Goal: Task Accomplishment & Management: Manage account settings

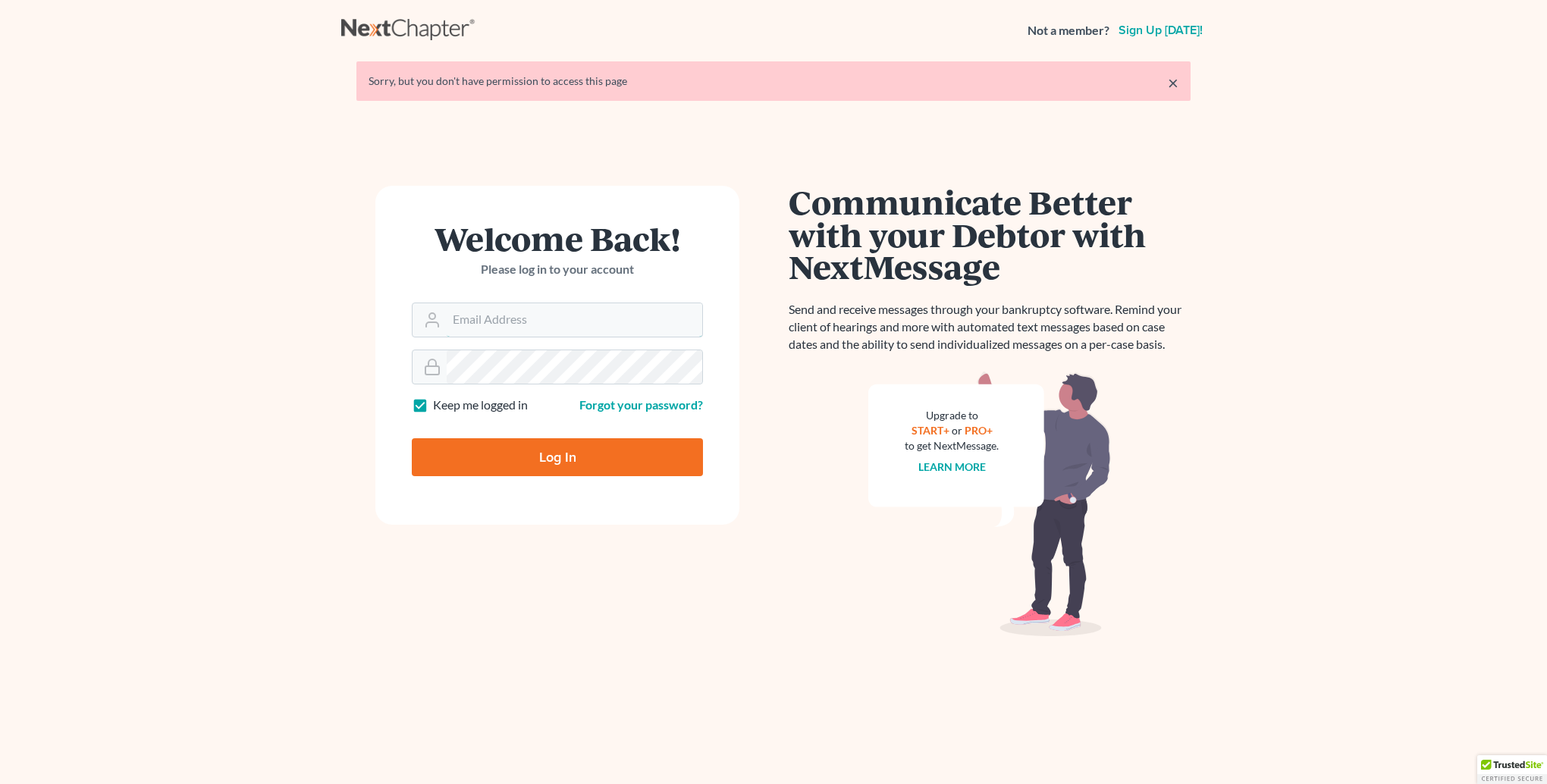
type input "[PERSON_NAME][EMAIL_ADDRESS][DOMAIN_NAME]"
click at [479, 452] on input "Log In" at bounding box center [557, 458] width 291 height 38
type input "Thinking..."
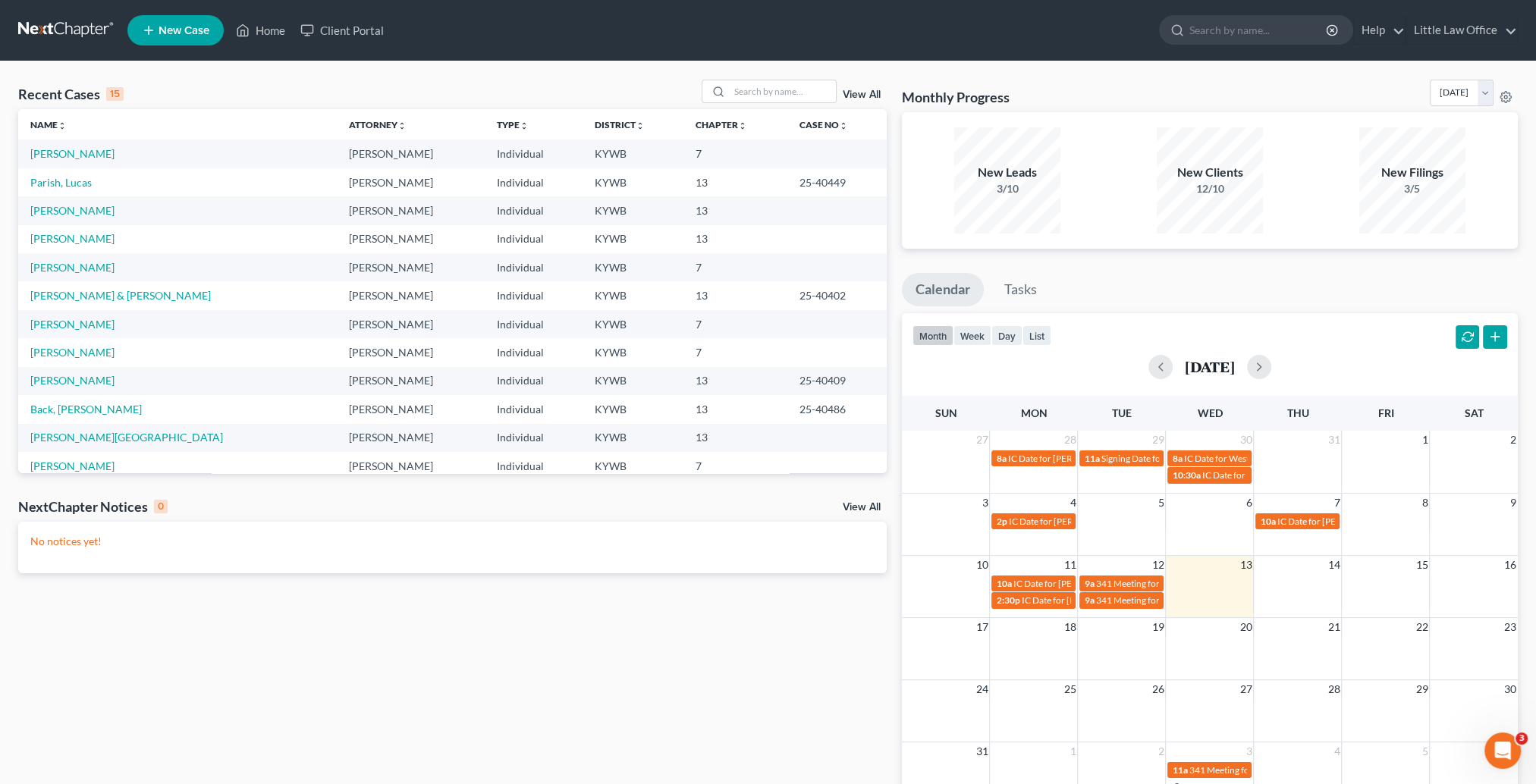
click at [62, 160] on td "[PERSON_NAME]" at bounding box center [177, 154] width 319 height 28
click at [57, 151] on link "[PERSON_NAME]" at bounding box center [73, 153] width 84 height 13
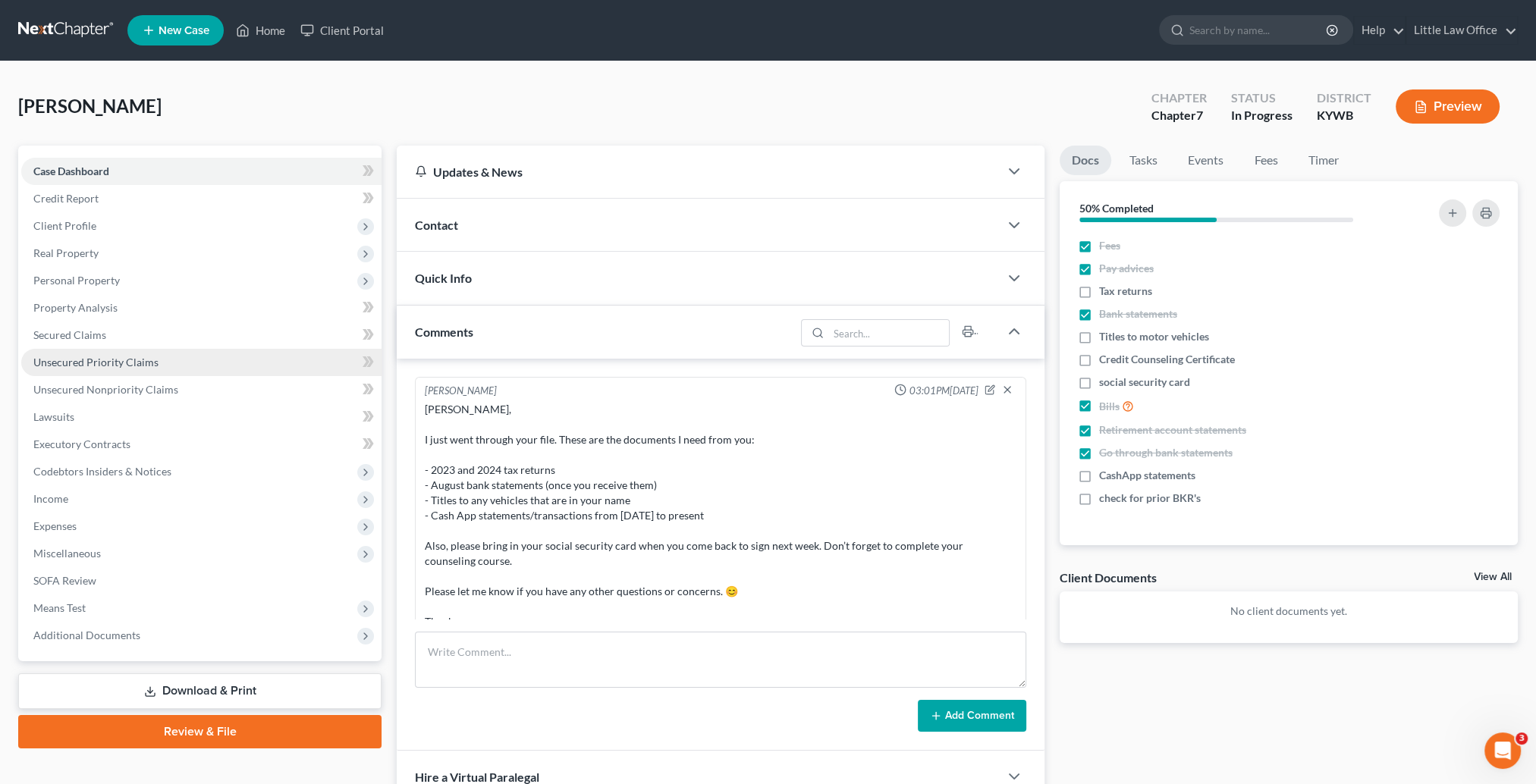
scroll to position [110, 0]
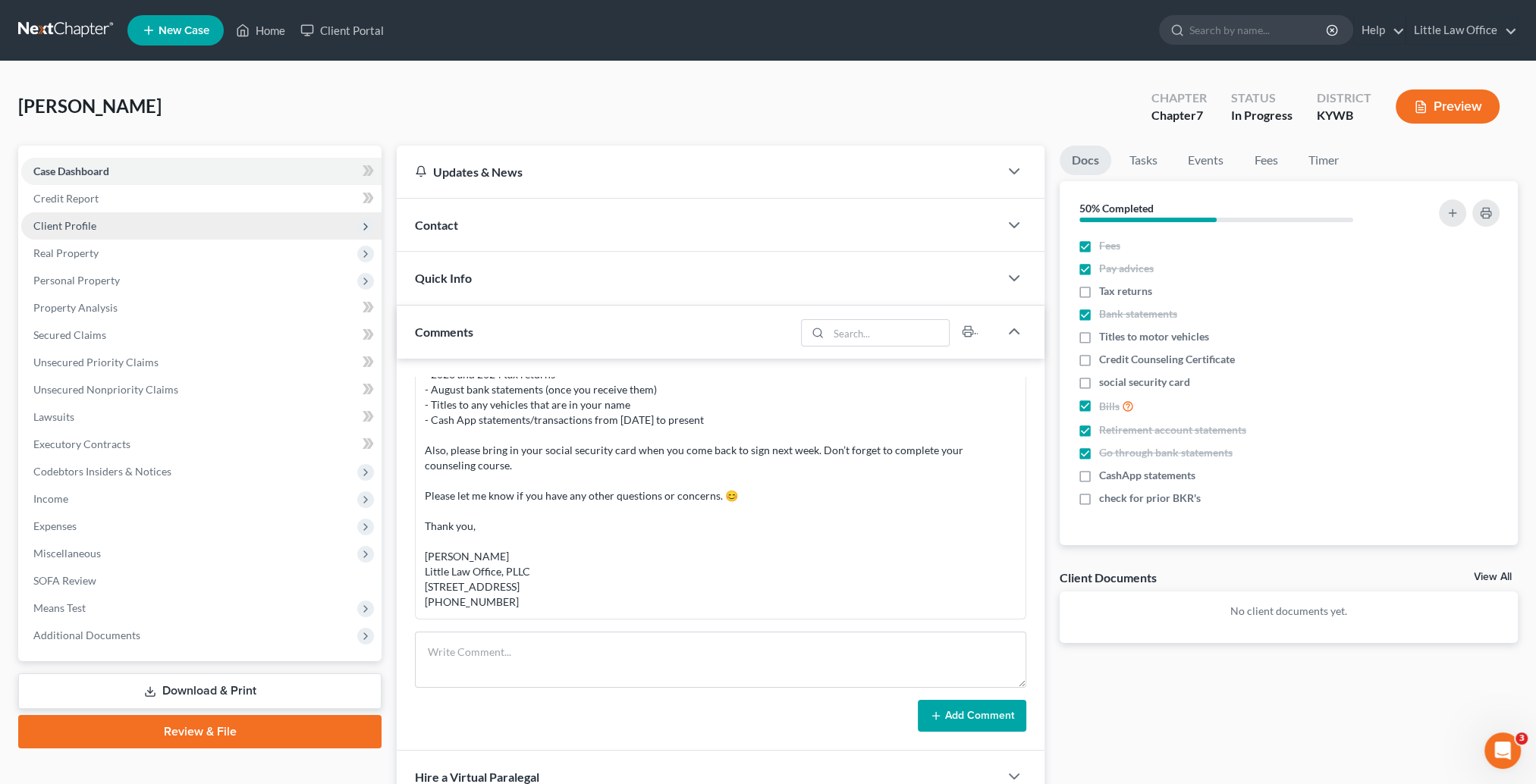
click at [115, 222] on span "Client Profile" at bounding box center [201, 226] width 360 height 28
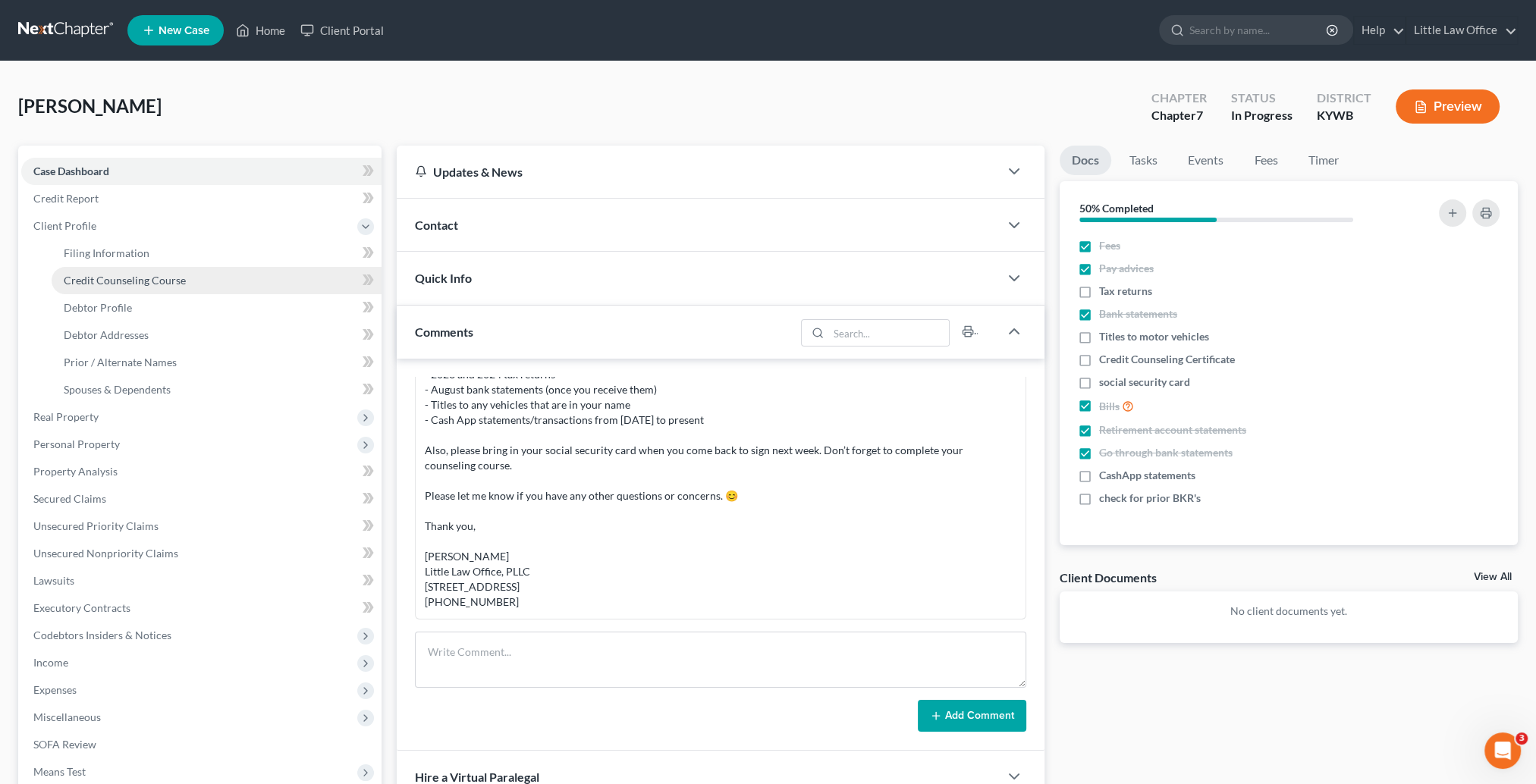
click at [151, 277] on span "Credit Counseling Course" at bounding box center [125, 280] width 122 height 13
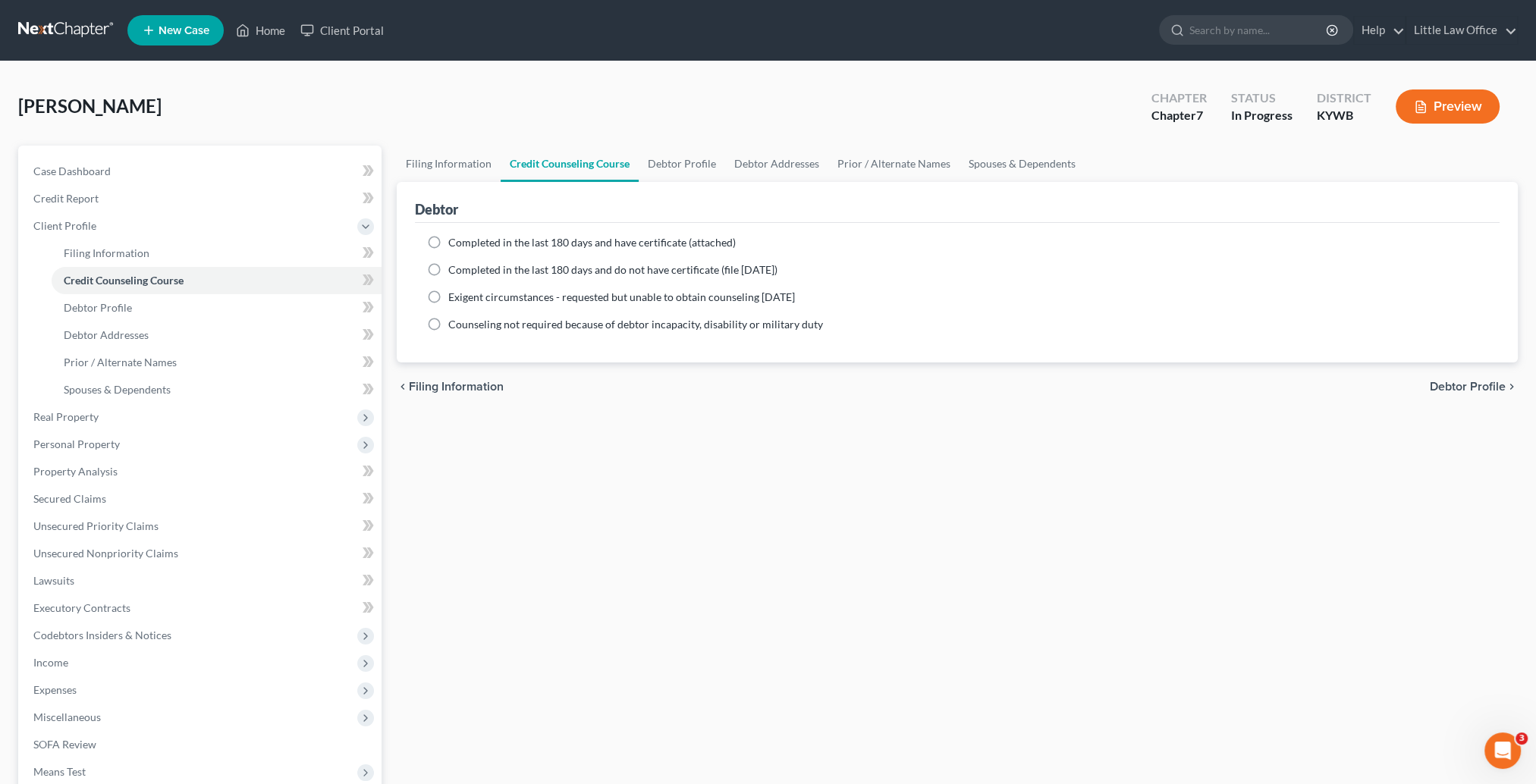
click at [476, 250] on ng-include "Completed in the last 180 days and have certificate (attached) Date Completed N…" at bounding box center [957, 283] width 1060 height 97
click at [475, 242] on span "Completed in the last 180 days and have certificate (attached)" at bounding box center [592, 242] width 287 height 13
click at [464, 242] on input "Completed in the last 180 days and have certificate (attached)" at bounding box center [459, 240] width 10 height 10
radio input "true"
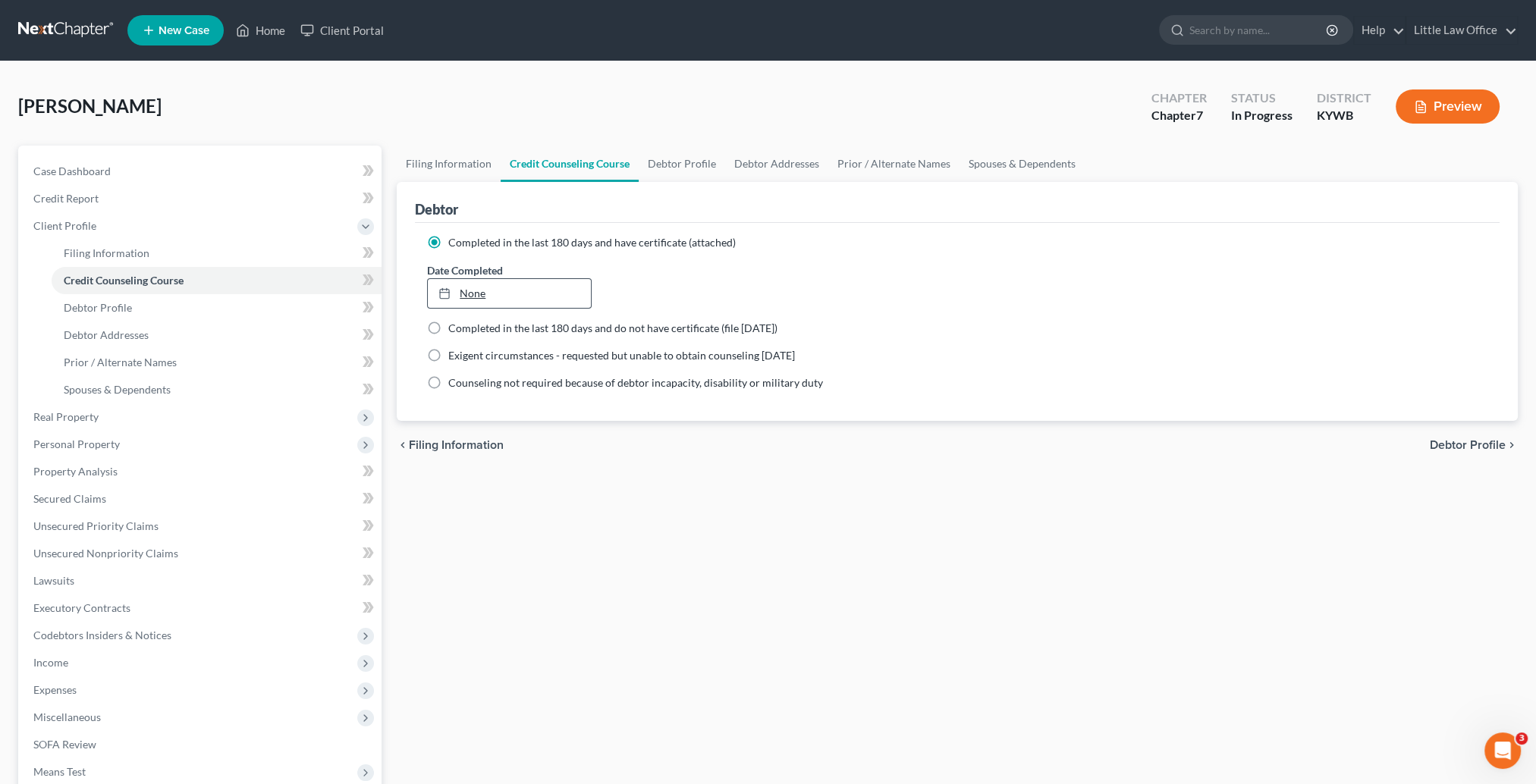
type input "[DATE]"
click at [466, 293] on link "None" at bounding box center [509, 293] width 162 height 29
click at [593, 516] on div "Filing Information Credit Counseling Course Debtor Profile Debtor Addresses Pri…" at bounding box center [957, 529] width 1136 height 766
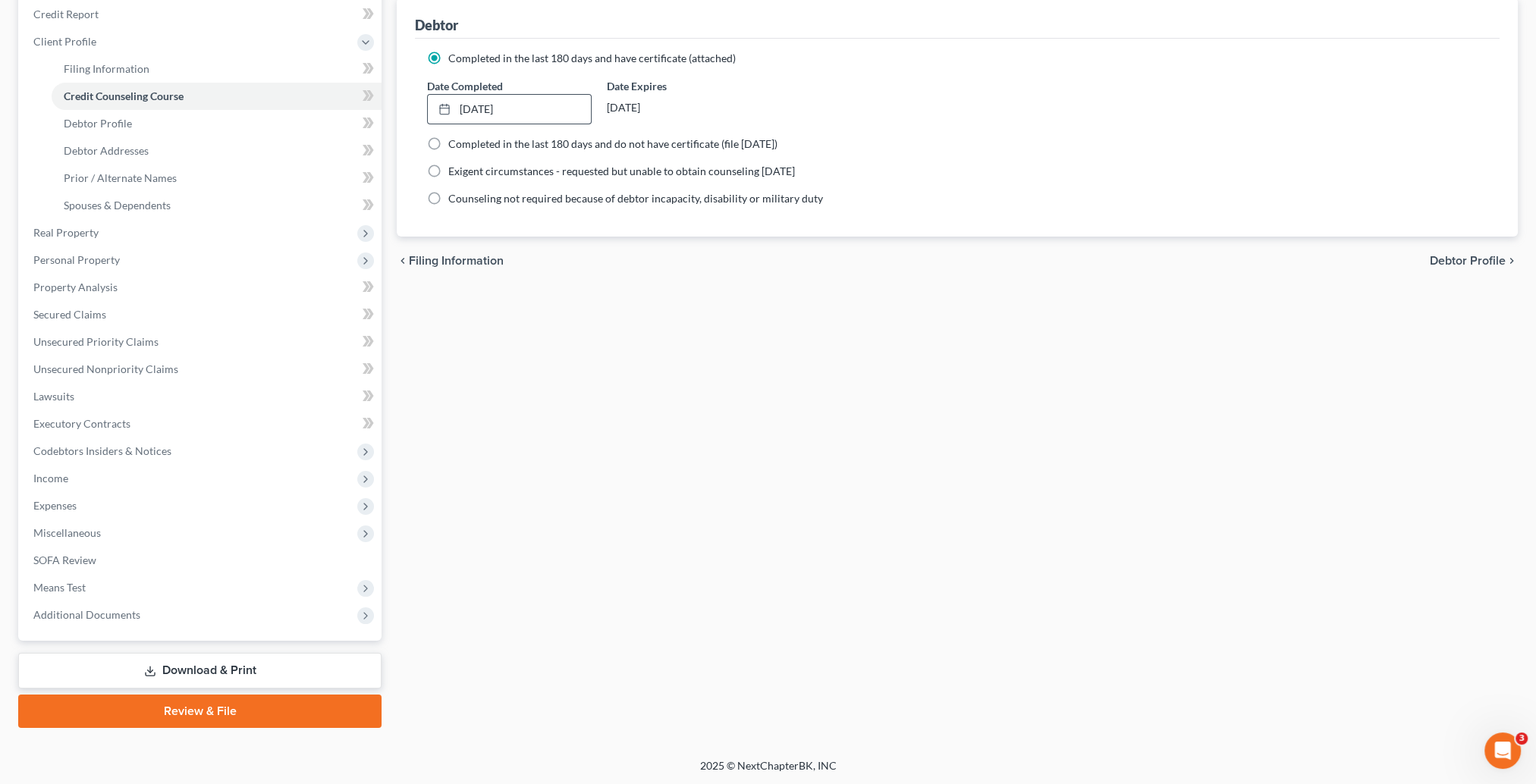
click at [173, 630] on div "Case Dashboard Payments Invoices Payments Payments Credit Report Client Profile…" at bounding box center [200, 300] width 363 height 679
click at [161, 620] on span "Additional Documents" at bounding box center [201, 615] width 360 height 28
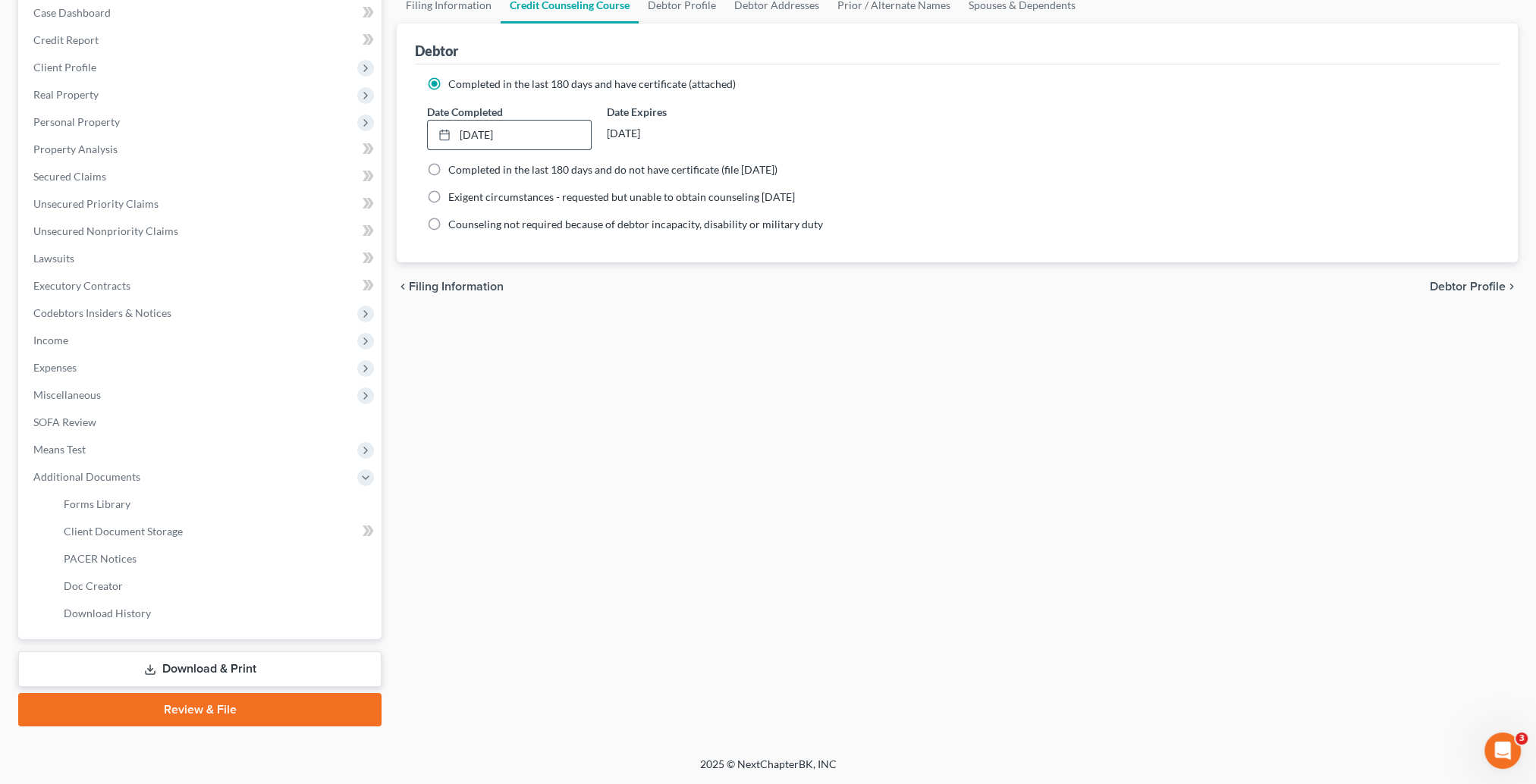
scroll to position [157, 0]
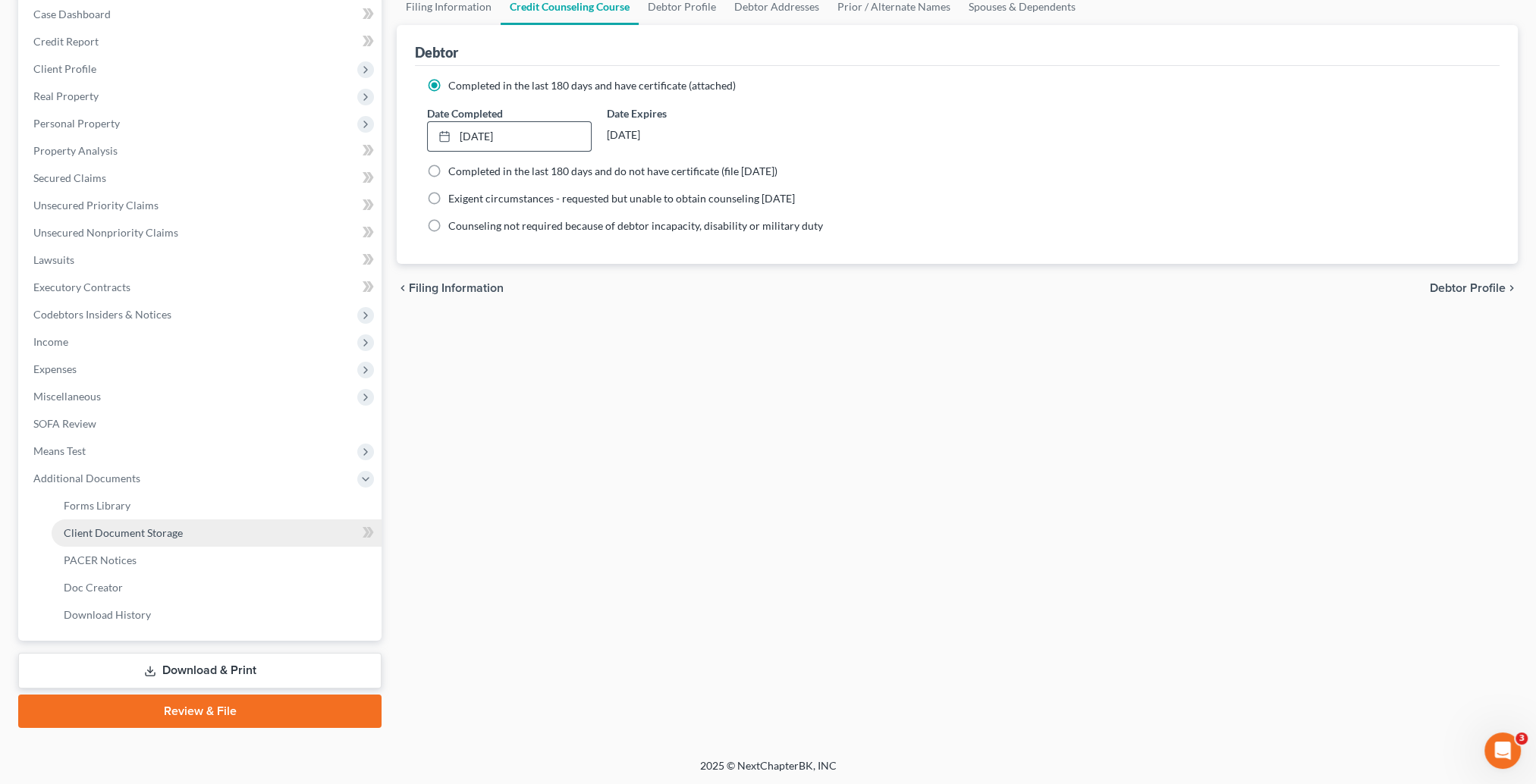
click at [134, 541] on link "Client Document Storage" at bounding box center [216, 533] width 330 height 28
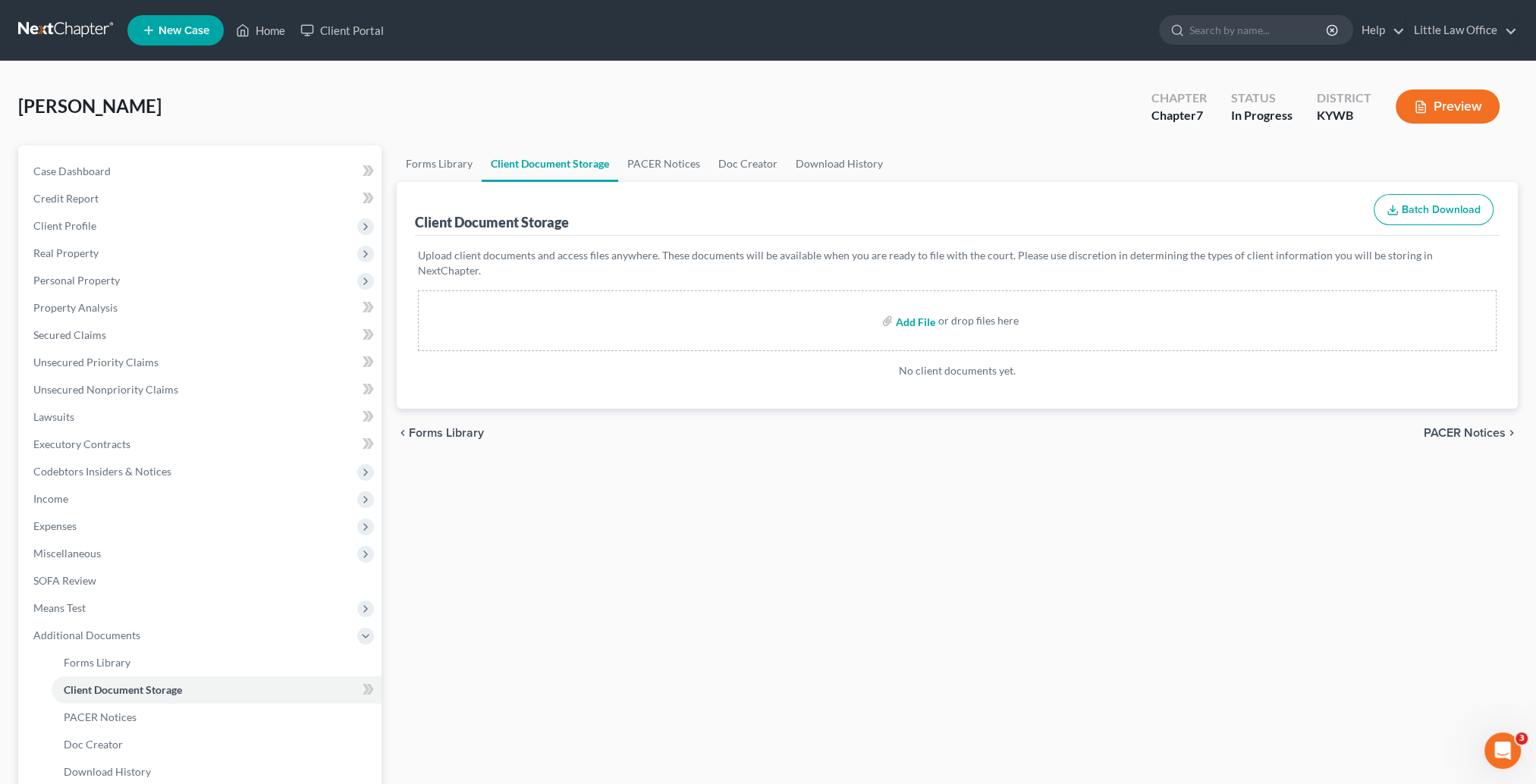
click at [910, 307] on input "file" at bounding box center [914, 321] width 37 height 28
type input "C:\fakepath\CC.pdf"
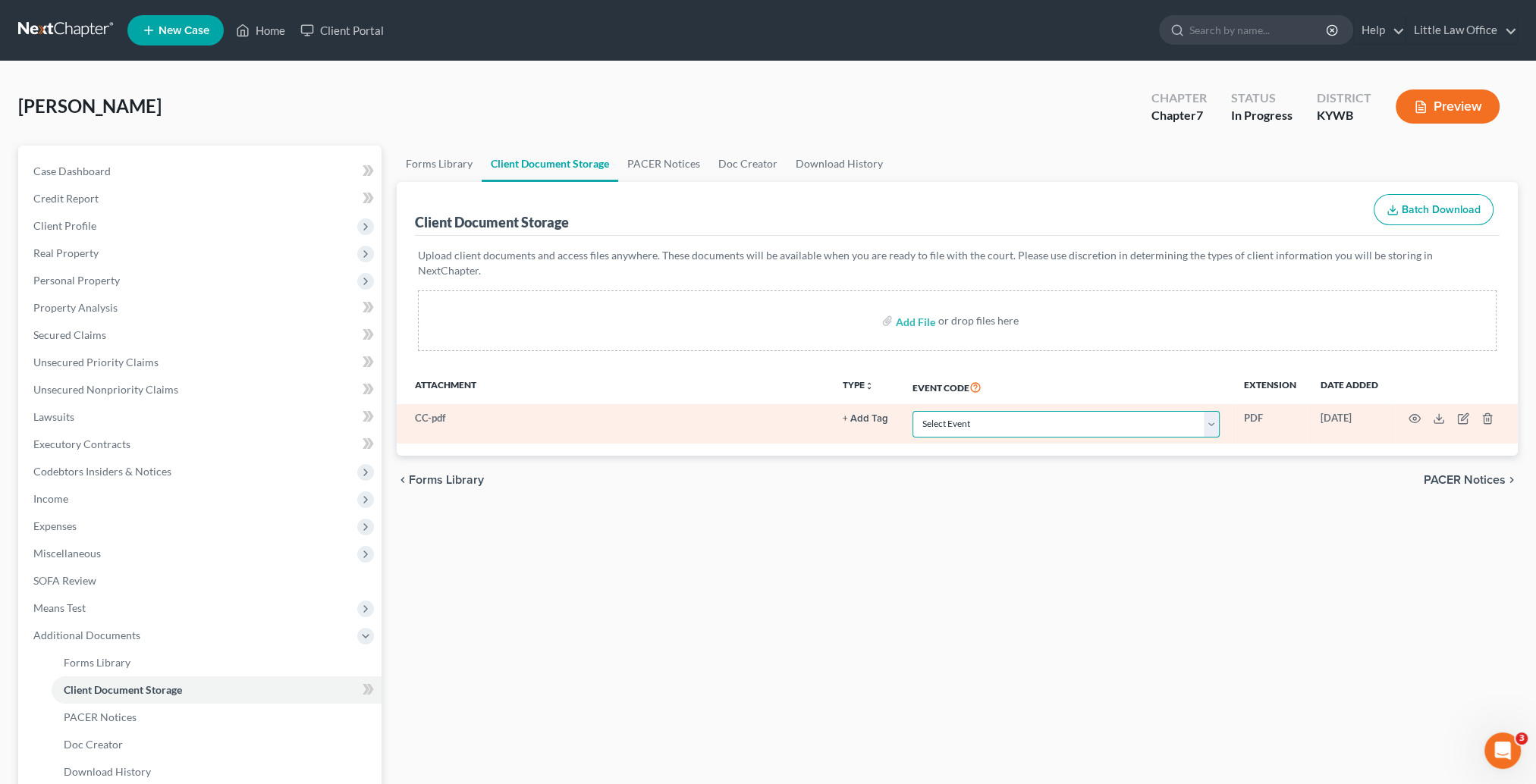
click at [943, 411] on select "Select Event Amended Answer Amended Complaint Amended List of Creditors (Fee) A…" at bounding box center [1067, 424] width 307 height 27
select select "7"
click at [913, 411] on select "Select Event Amended Answer Amended Complaint Amended List of Creditors (Fee) A…" at bounding box center [1067, 424] width 307 height 27
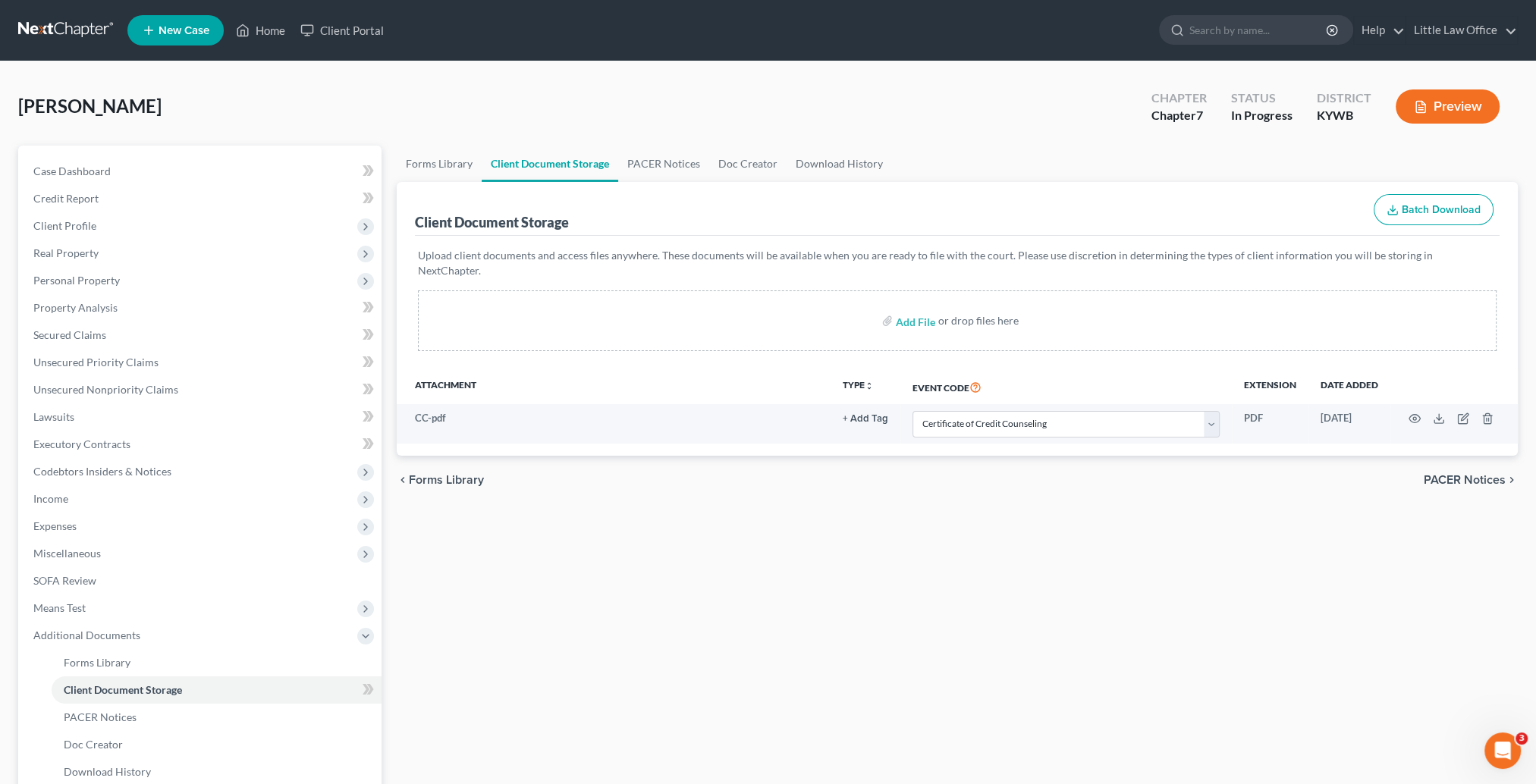
click at [1112, 624] on div "Forms Library Client Document Storage PACER Notices Doc Creator Download Histor…" at bounding box center [957, 515] width 1136 height 739
click at [275, 29] on link "Home" at bounding box center [261, 31] width 64 height 28
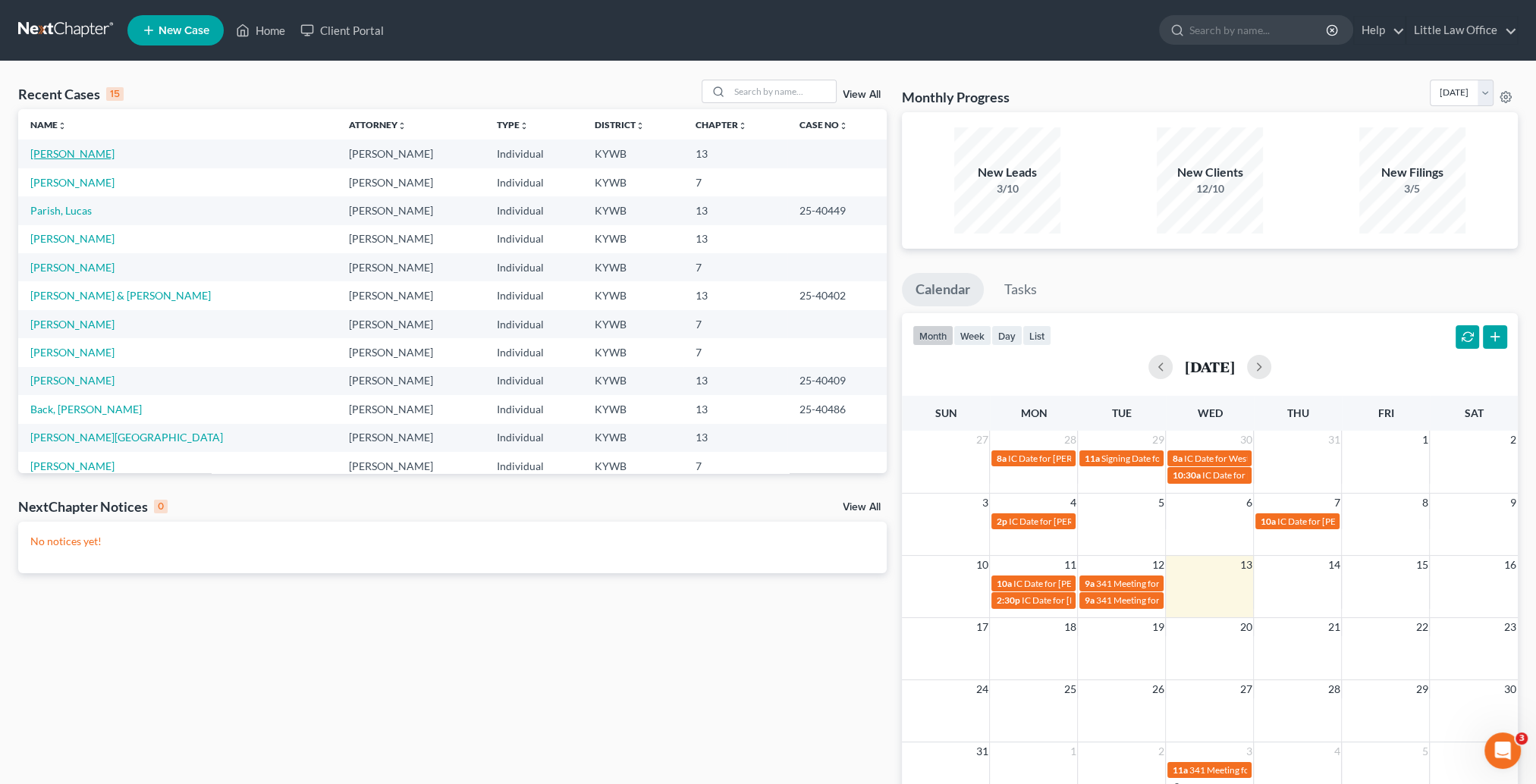
click at [51, 159] on link "[PERSON_NAME]" at bounding box center [73, 153] width 84 height 13
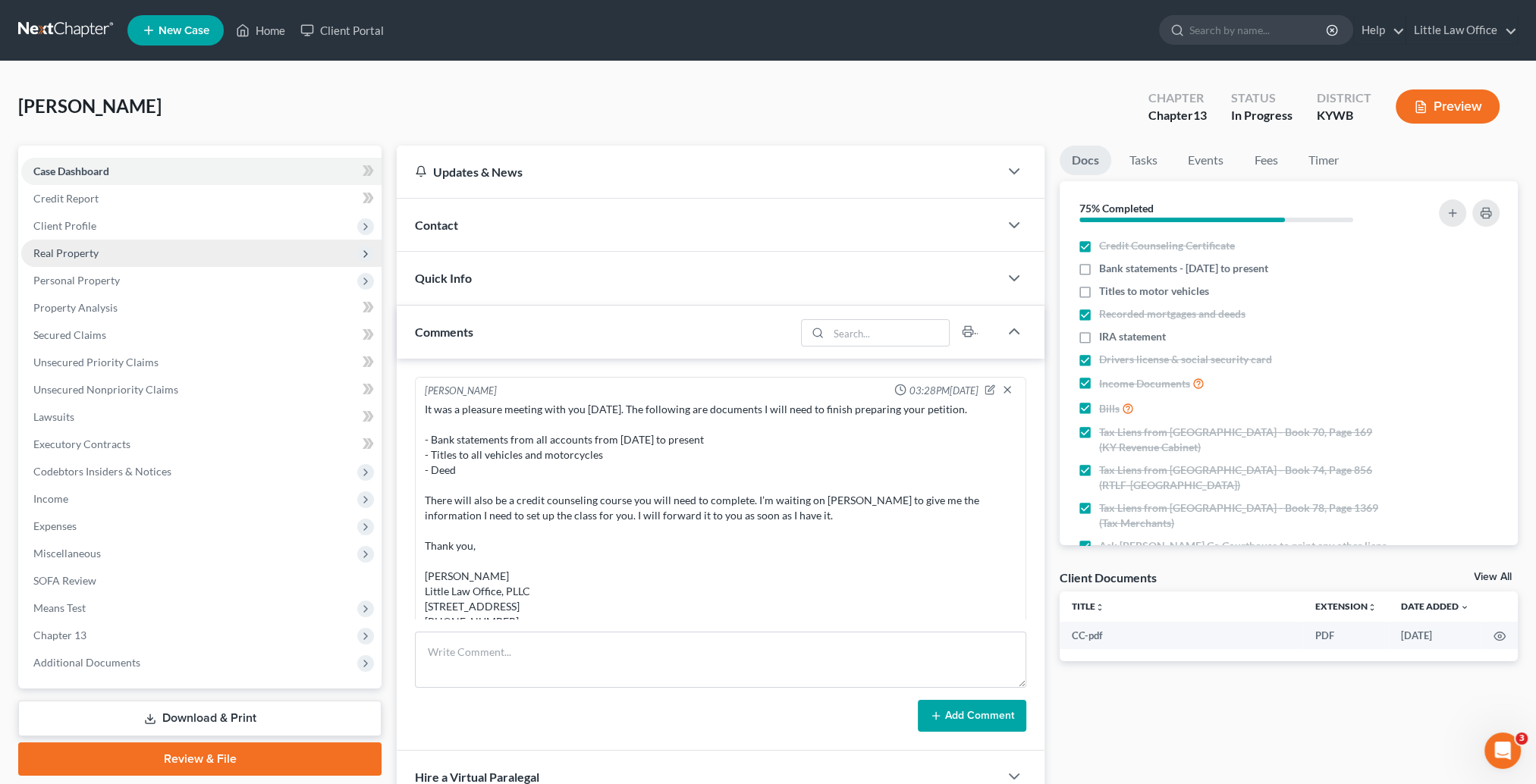
scroll to position [1077, 0]
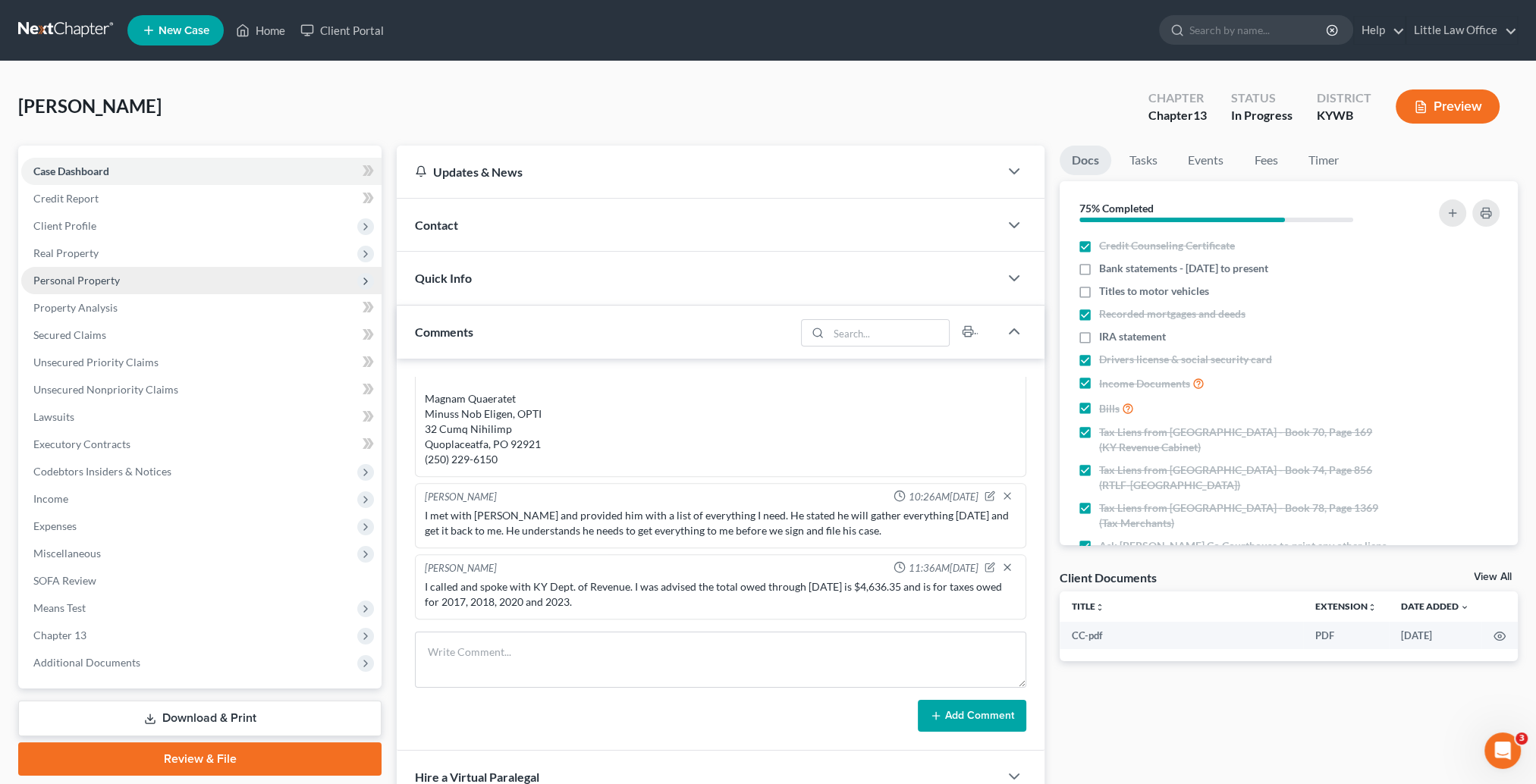
click at [73, 279] on span "Personal Property" at bounding box center [76, 280] width 86 height 13
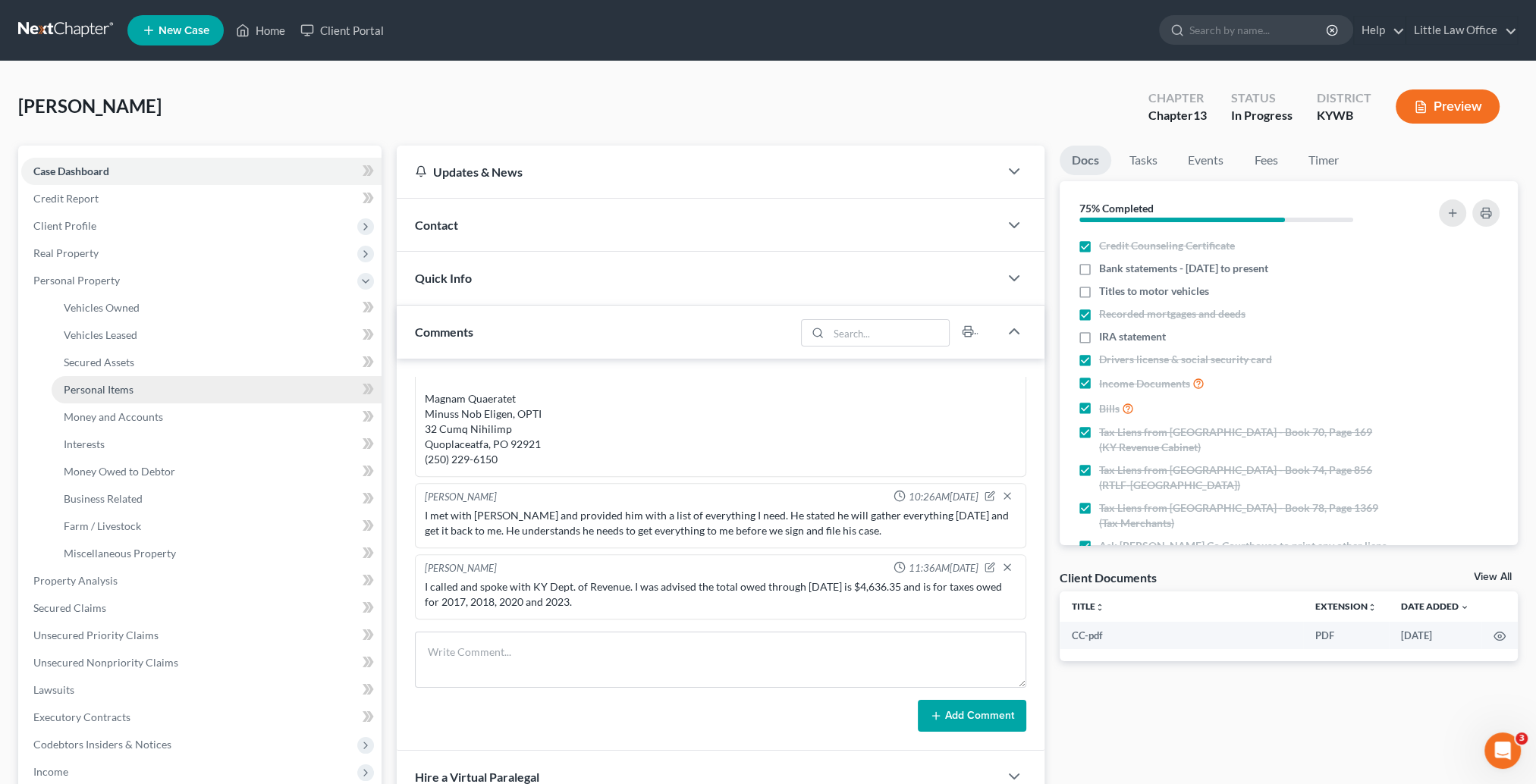
click at [115, 395] on span "Personal Items" at bounding box center [98, 389] width 70 height 13
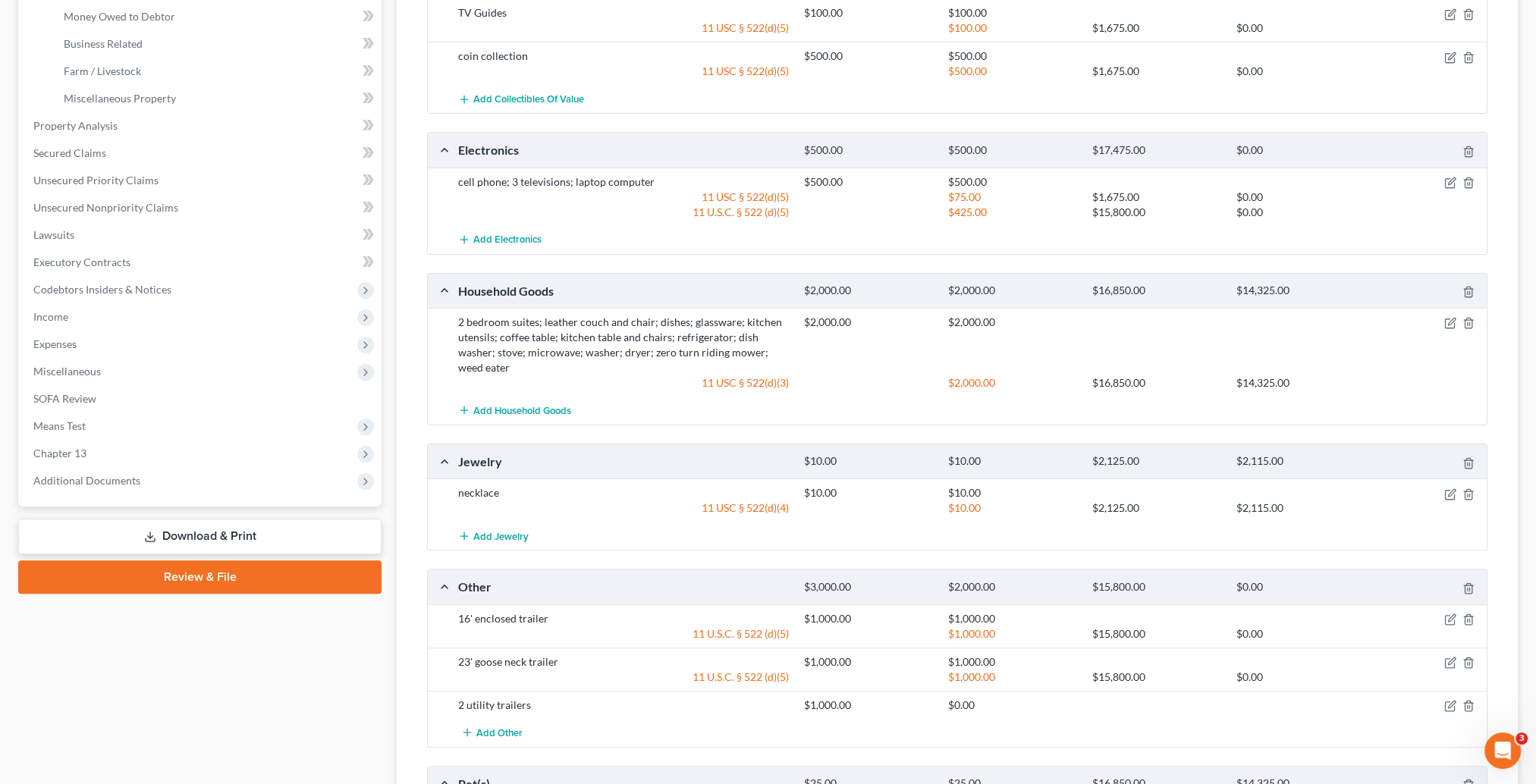
scroll to position [531, 0]
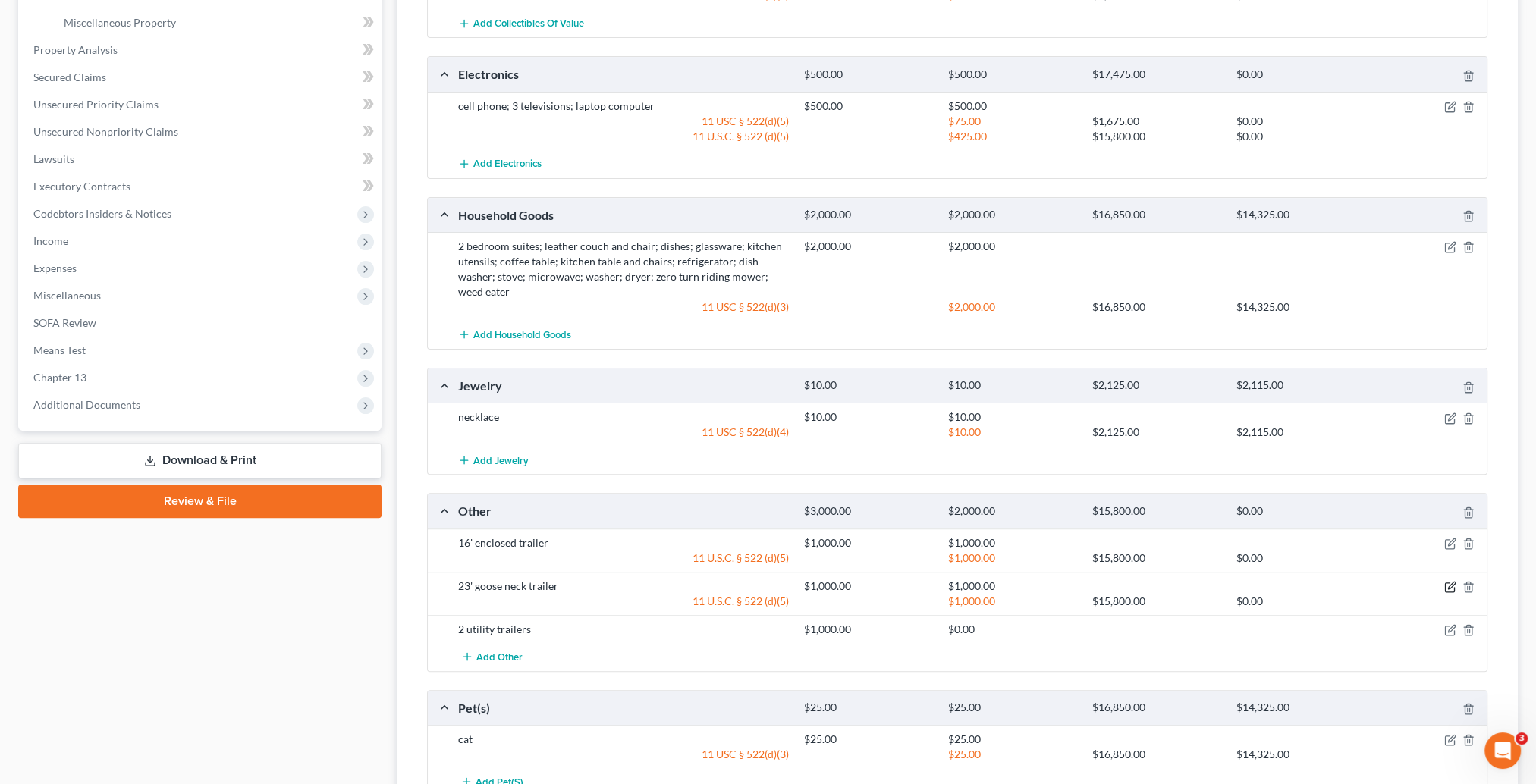
click at [1445, 583] on icon "button" at bounding box center [1450, 588] width 9 height 9
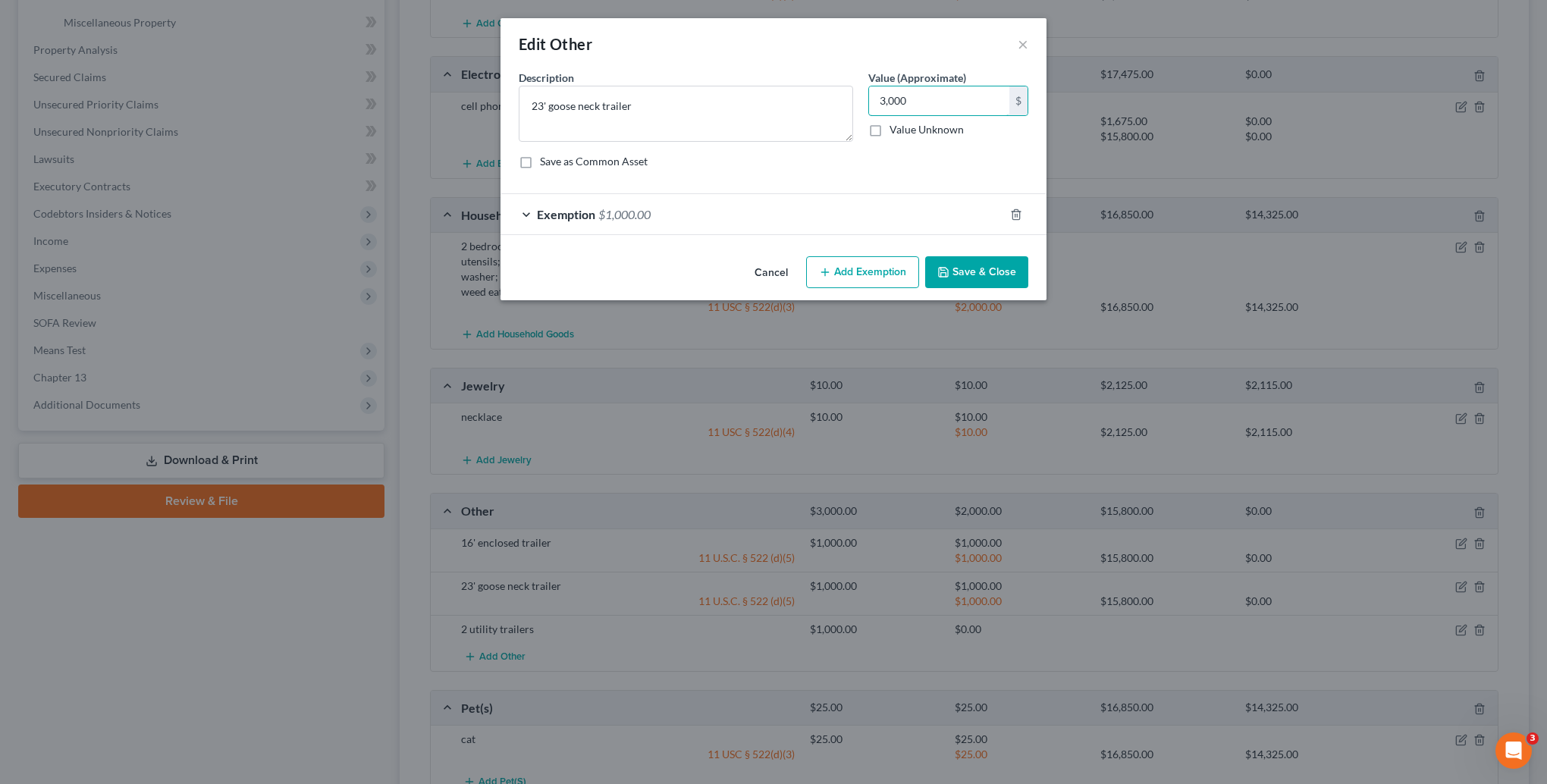
type input "3,000"
click at [971, 265] on button "Save & Close" at bounding box center [977, 272] width 103 height 32
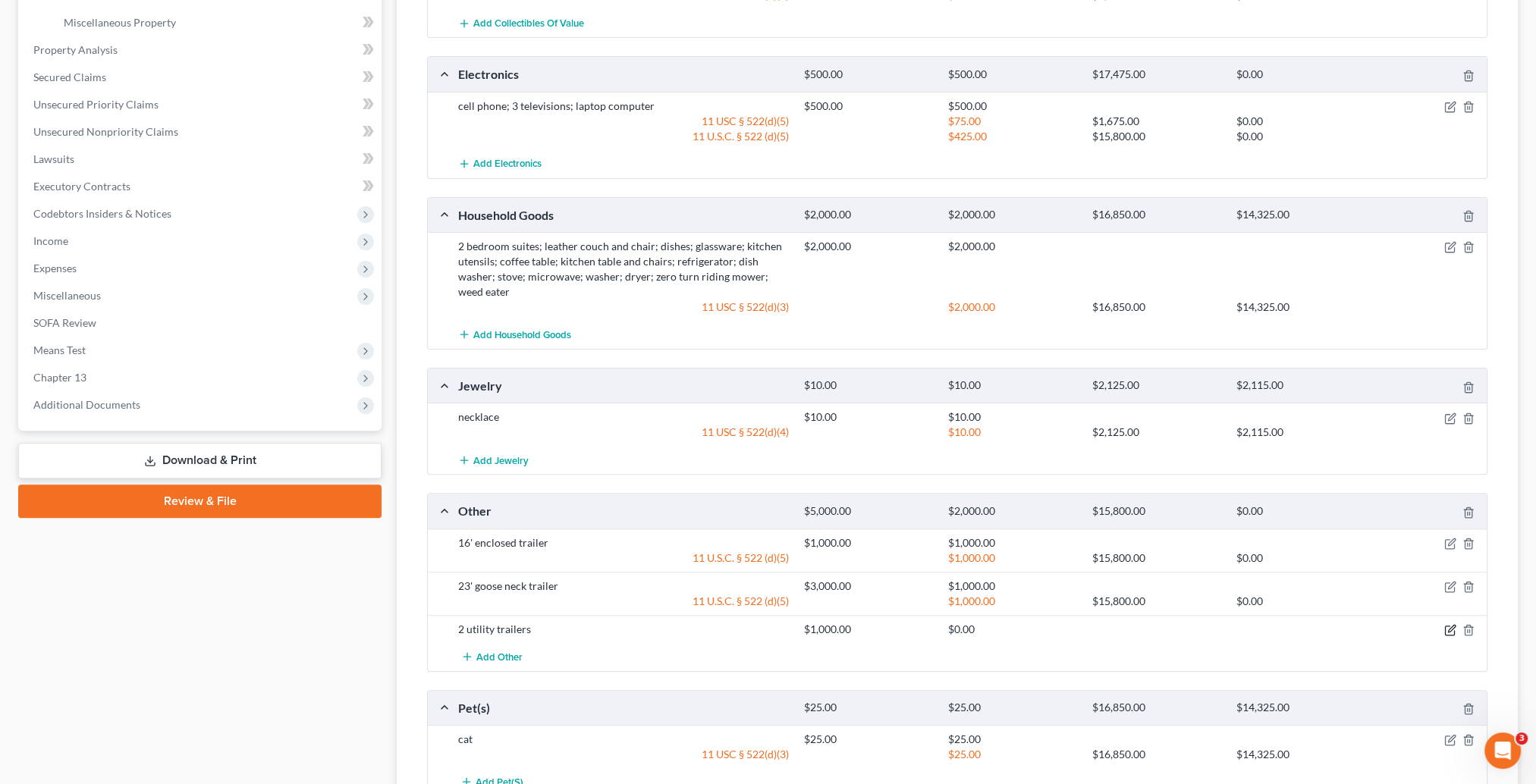
click at [1453, 627] on icon "button" at bounding box center [1450, 630] width 12 height 12
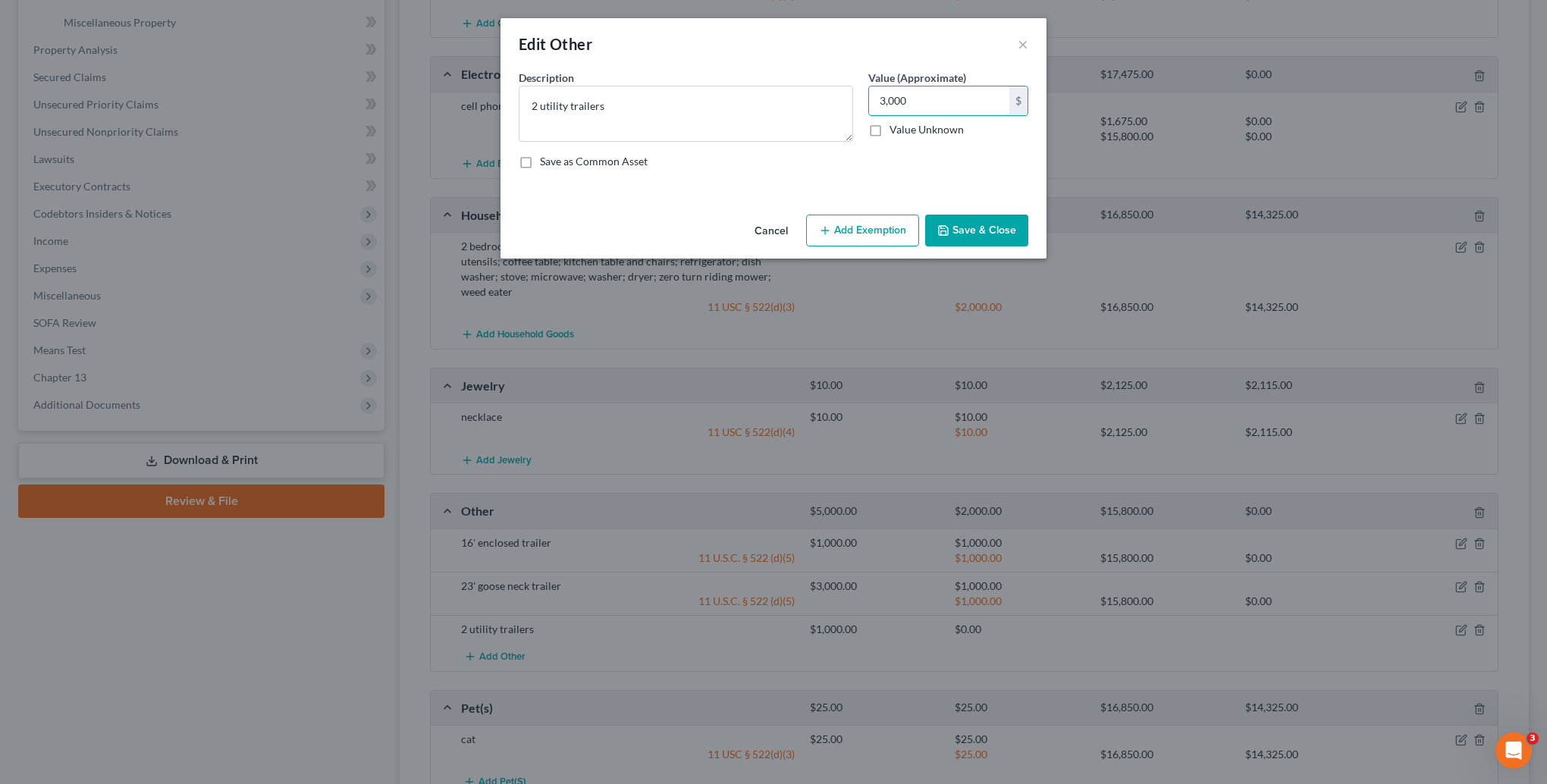
type input "3,000"
click at [992, 229] on button "Save & Close" at bounding box center [977, 231] width 103 height 32
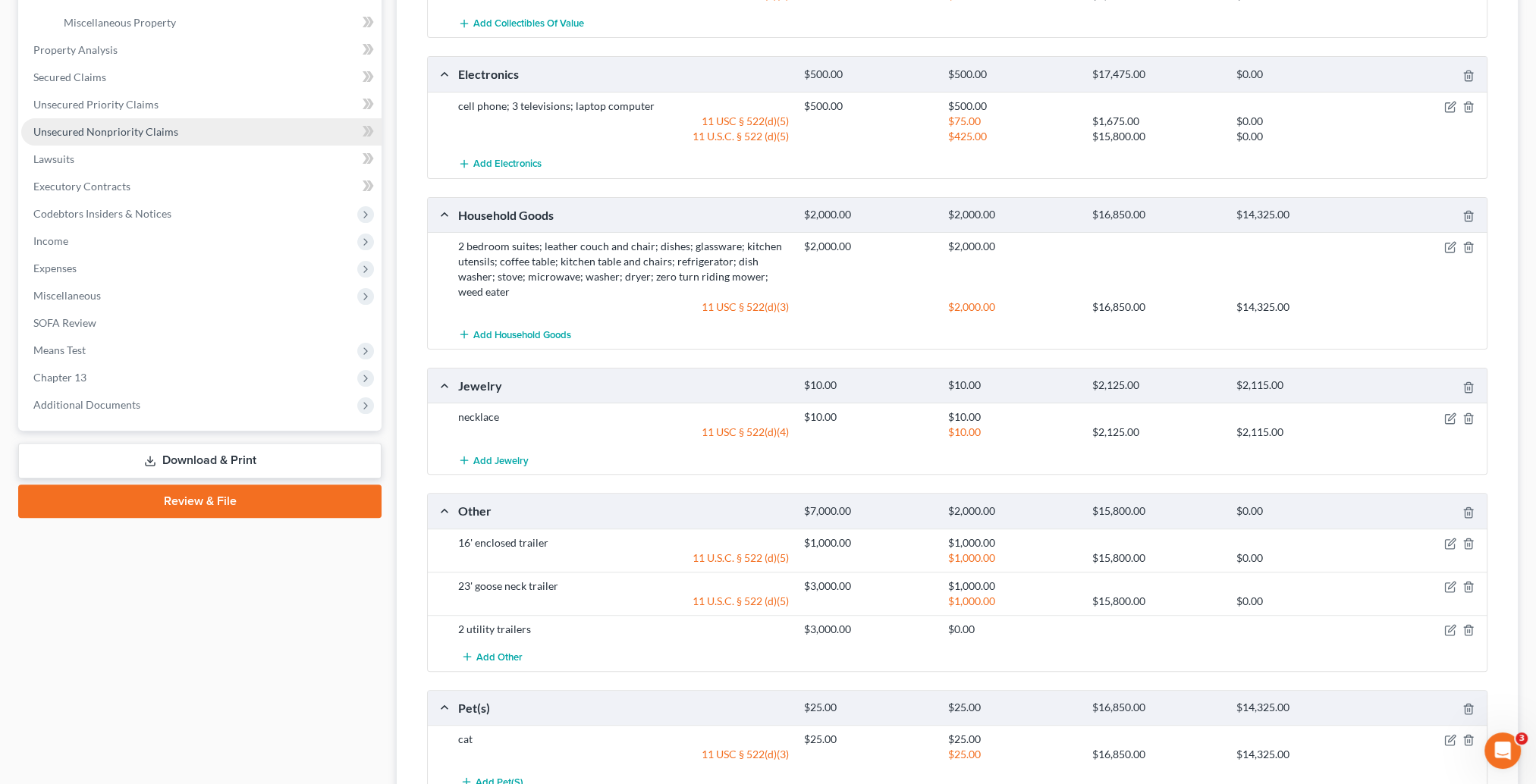
click at [76, 135] on span "Unsecured Nonpriority Claims" at bounding box center [106, 131] width 145 height 13
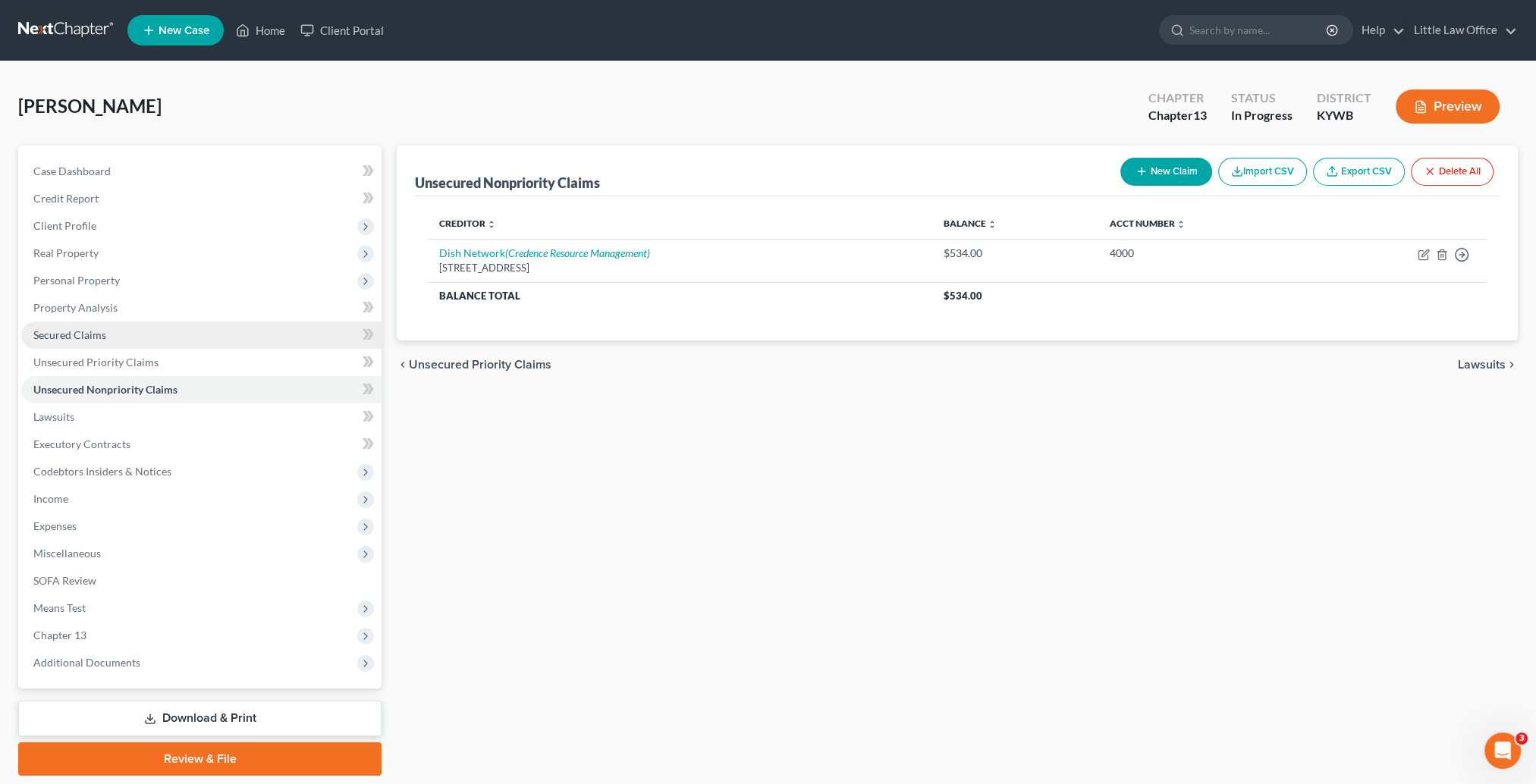
click at [131, 341] on link "Secured Claims" at bounding box center [201, 335] width 360 height 28
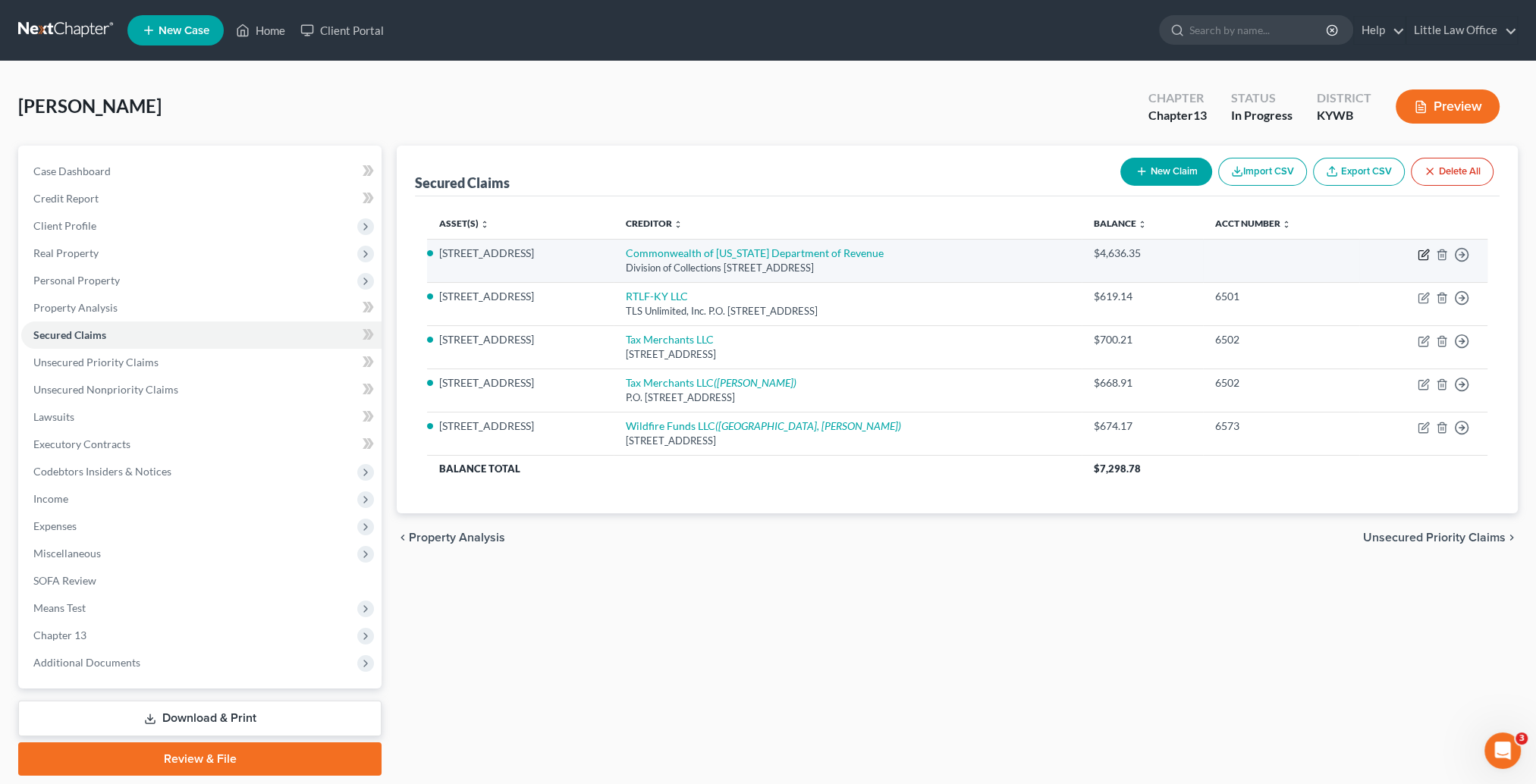
click at [1427, 251] on icon "button" at bounding box center [1424, 254] width 12 height 12
select select "18"
select select "0"
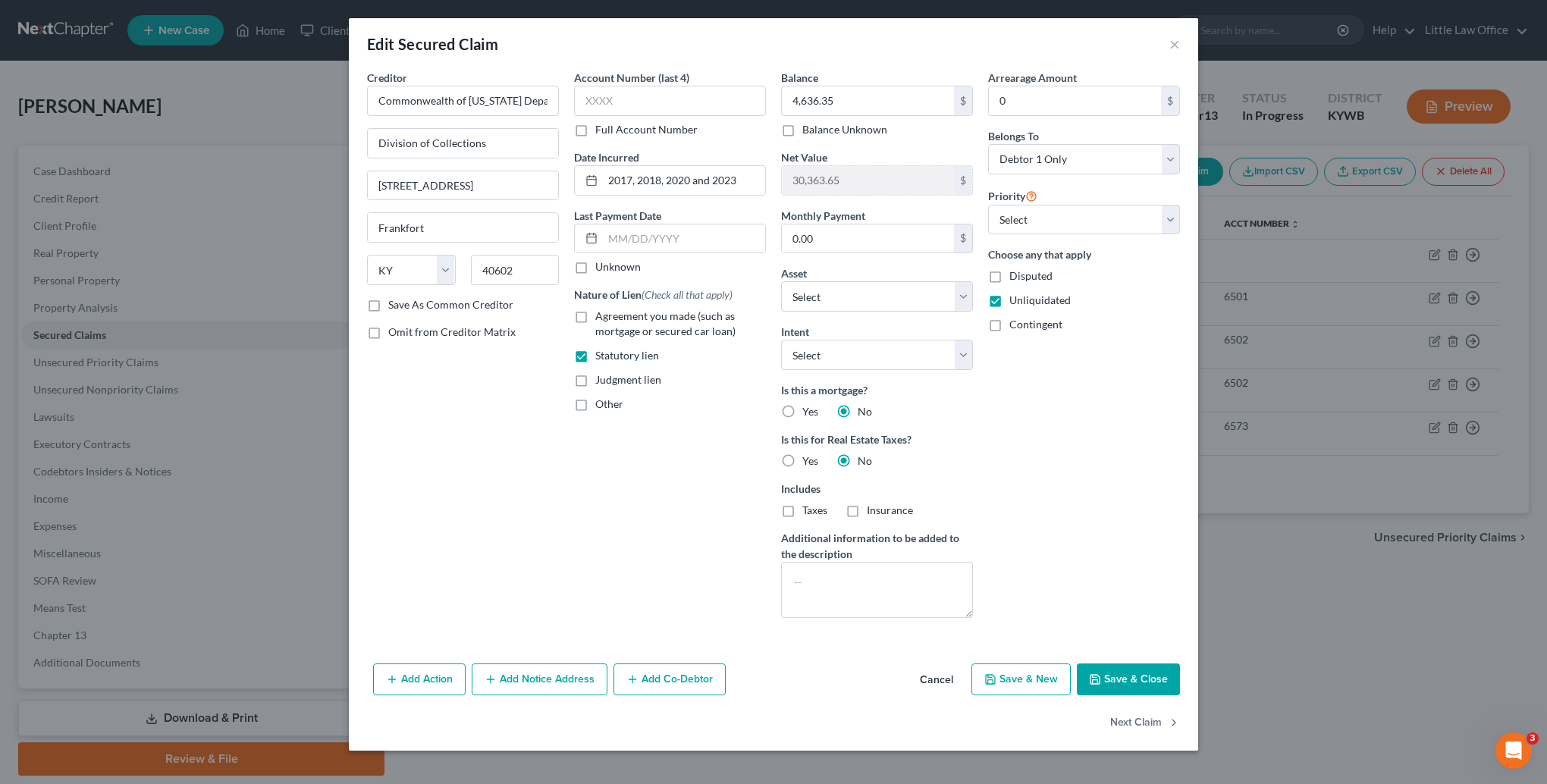
click at [1146, 673] on button "Save & Close" at bounding box center [1128, 679] width 103 height 32
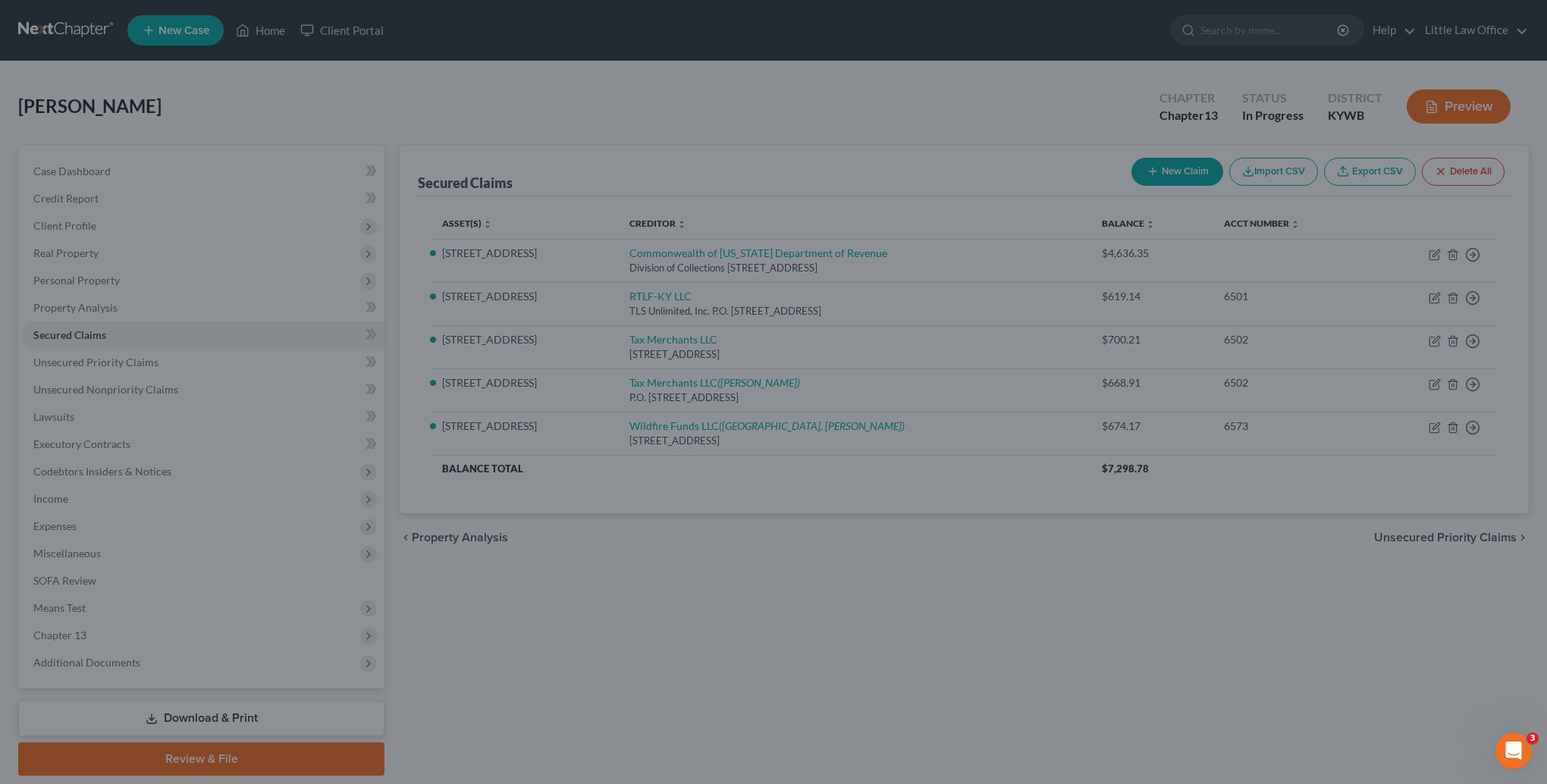
select select "3"
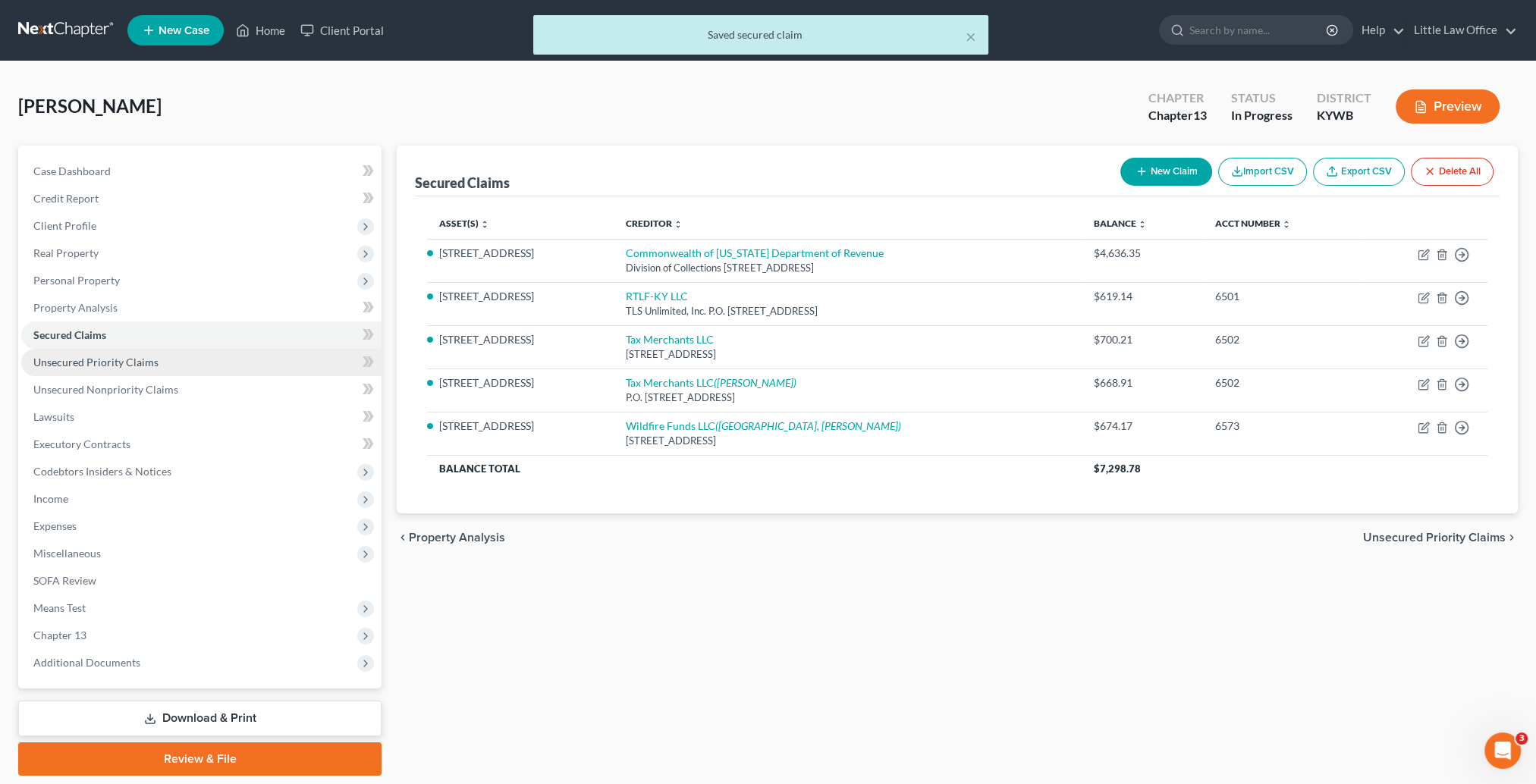
click at [104, 367] on span "Unsecured Priority Claims" at bounding box center [96, 361] width 125 height 13
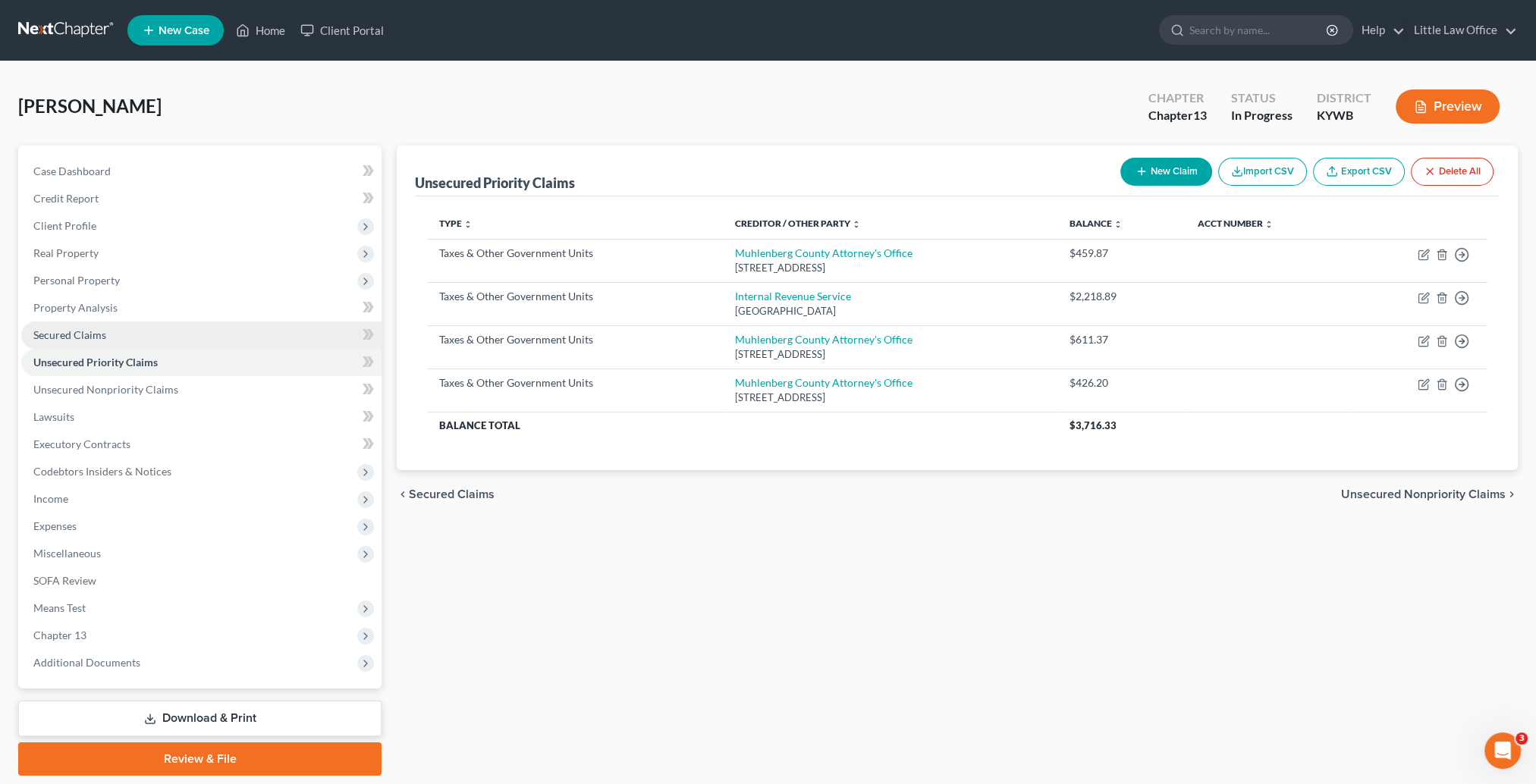
click at [102, 343] on link "Secured Claims" at bounding box center [201, 335] width 360 height 28
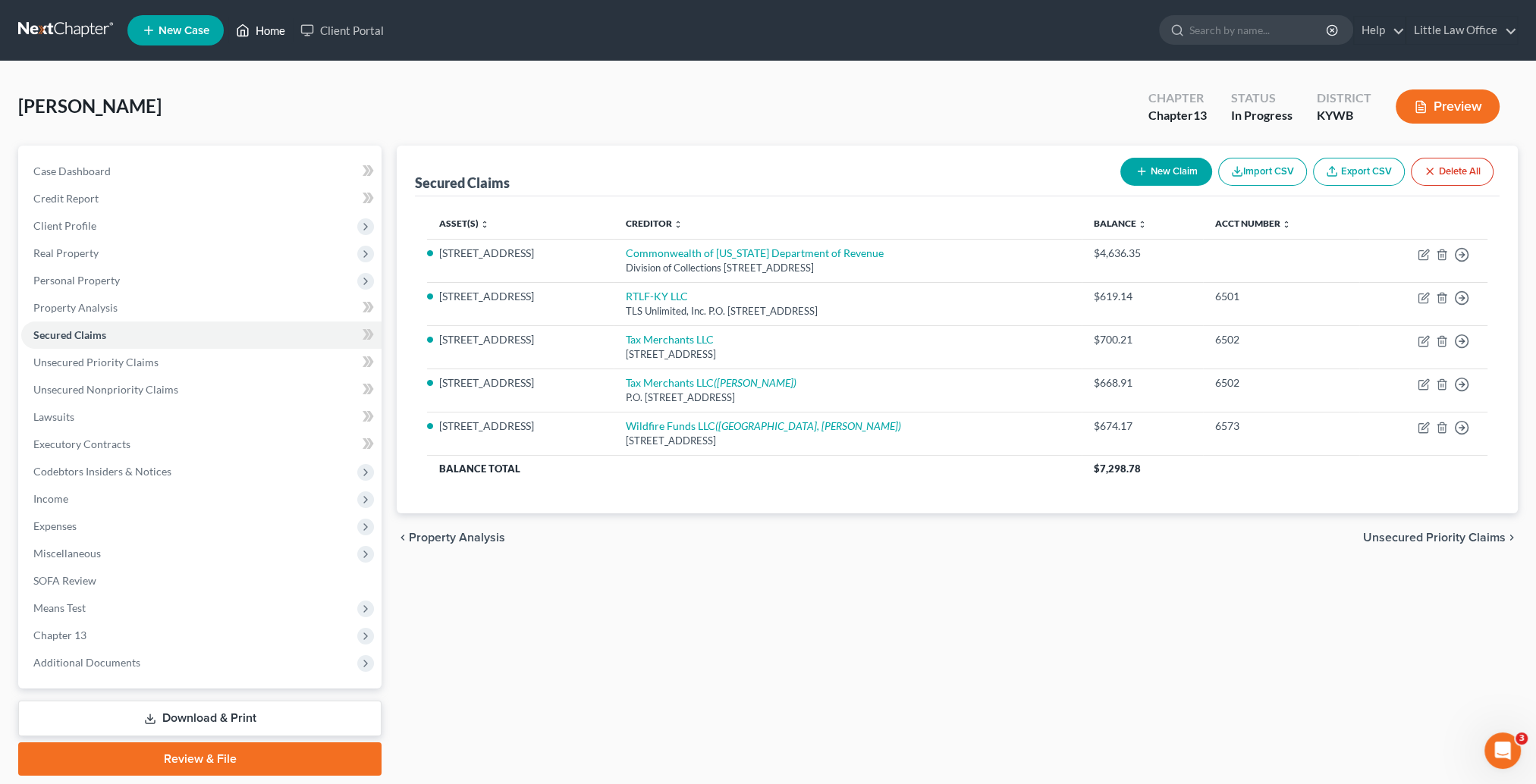
click at [261, 37] on link "Home" at bounding box center [261, 31] width 64 height 28
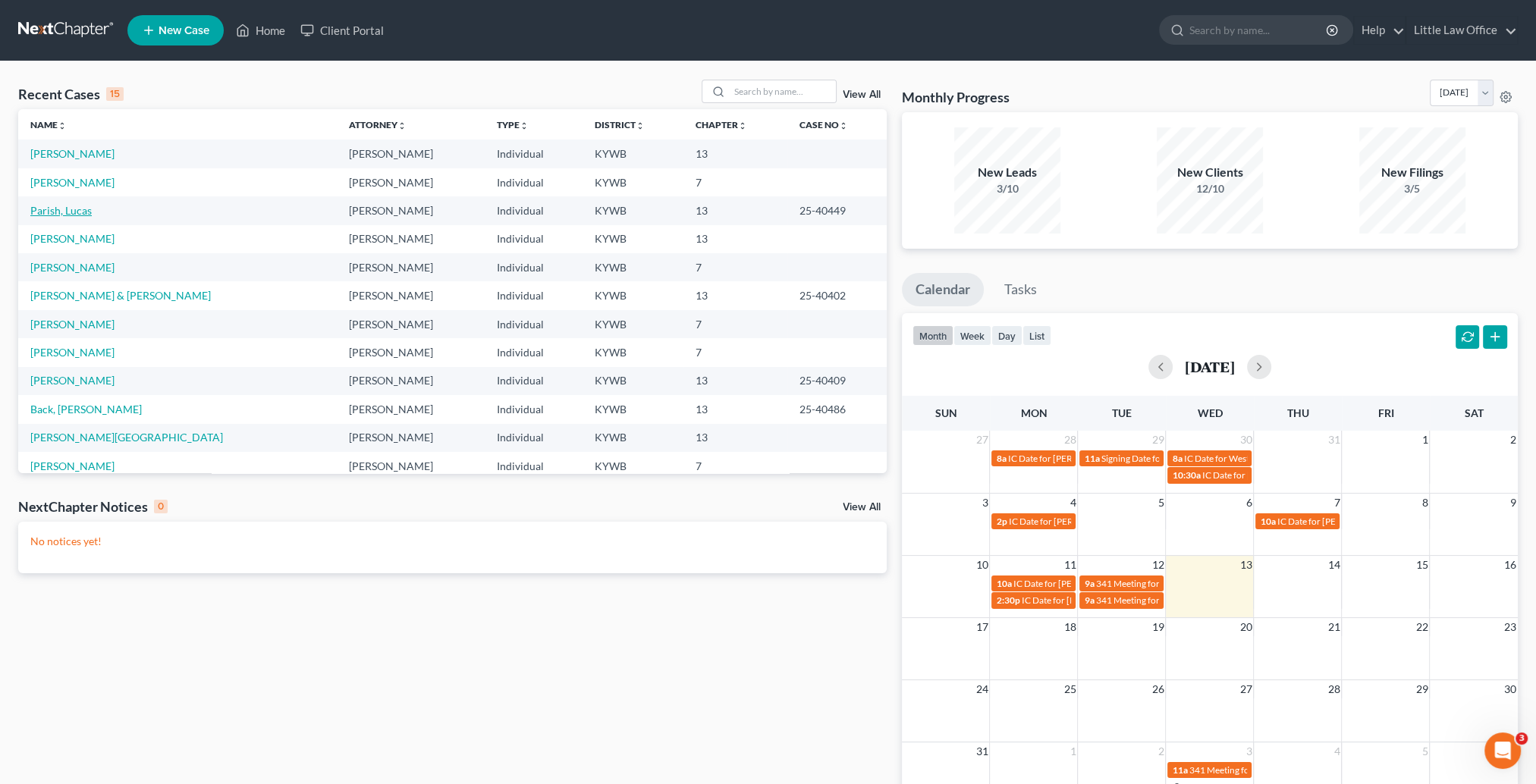
click at [54, 210] on link "Parish, Lucas" at bounding box center [61, 210] width 61 height 13
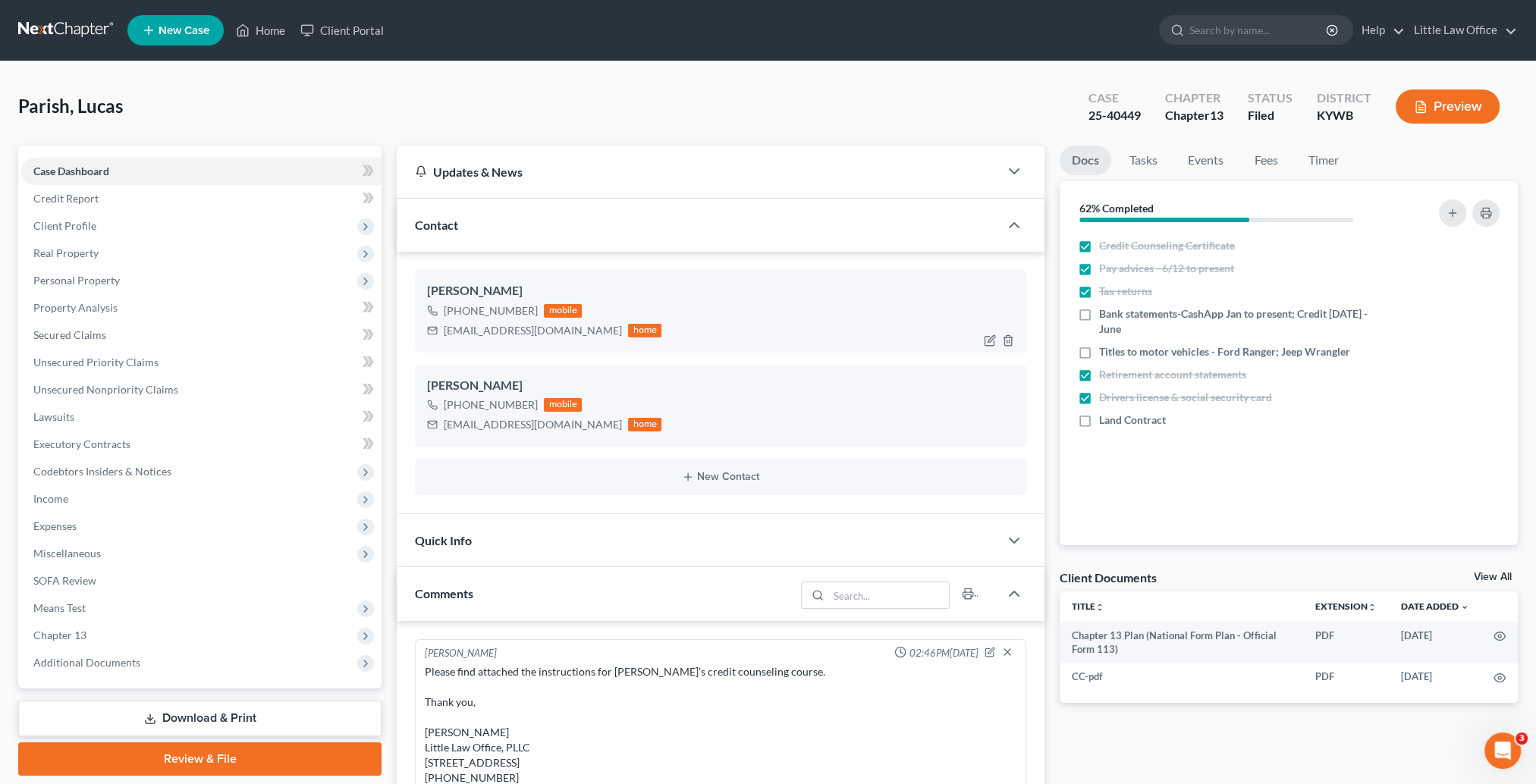
scroll to position [1406, 0]
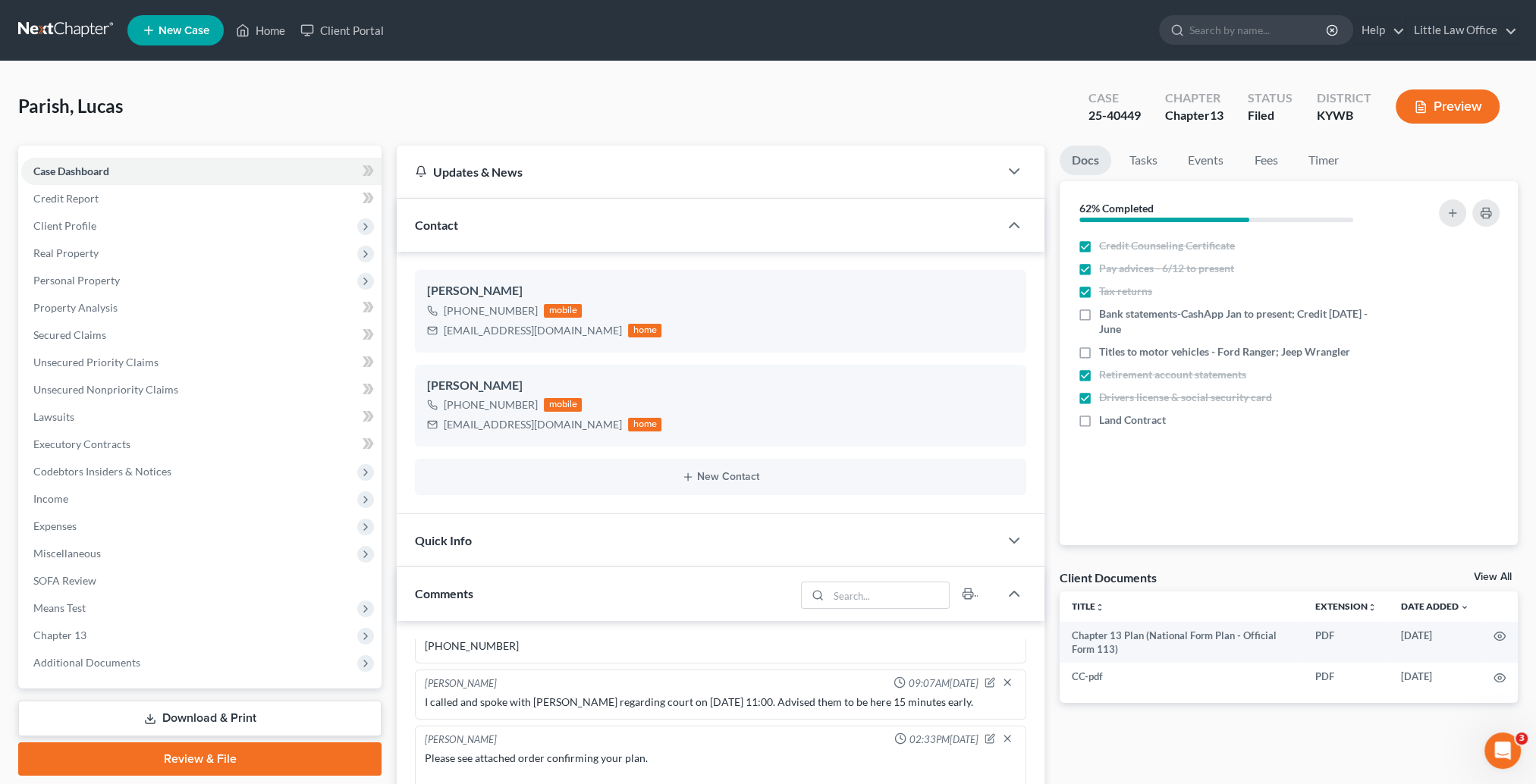
click at [476, 240] on div "Contact" at bounding box center [698, 225] width 602 height 52
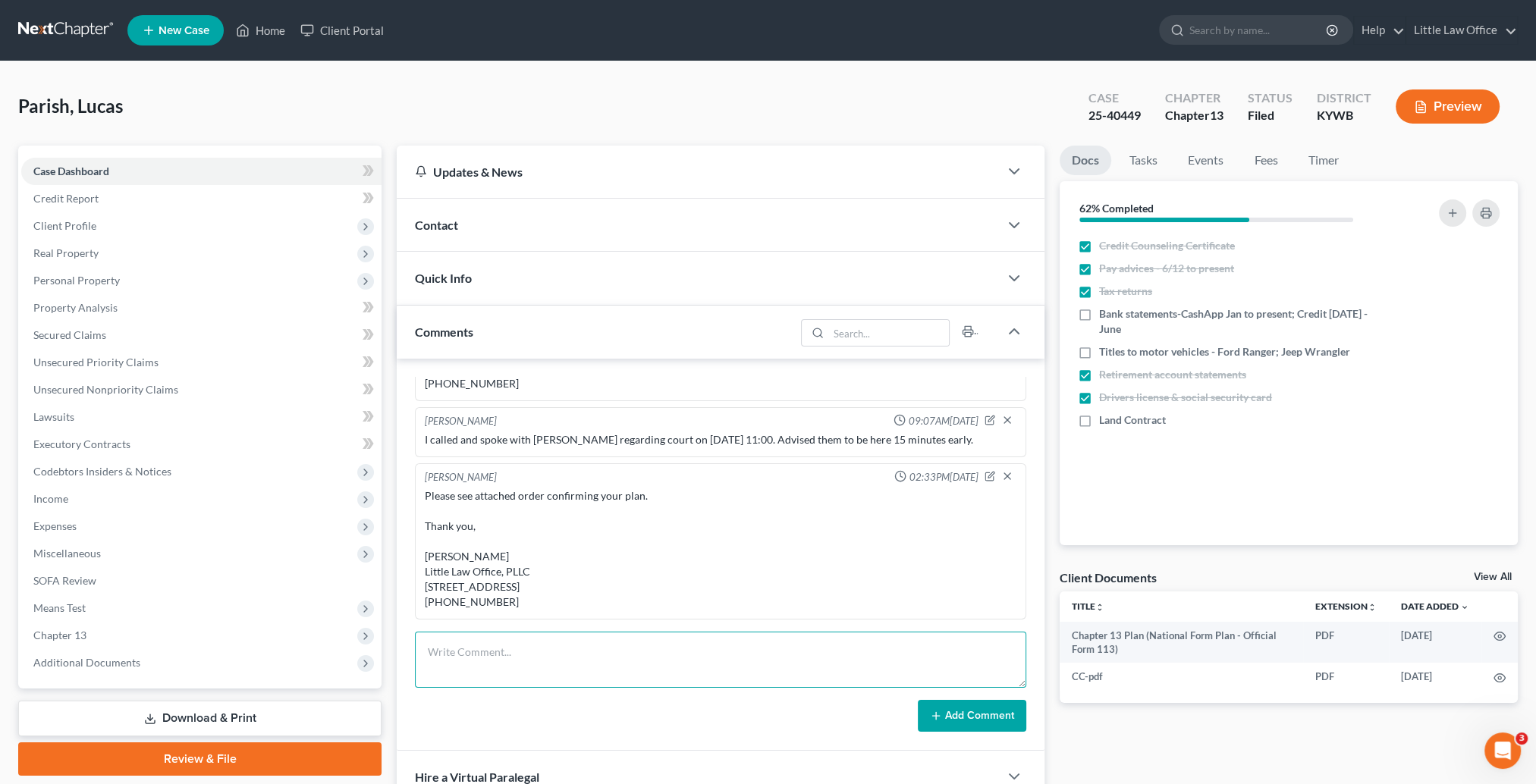
click at [563, 638] on textarea at bounding box center [721, 659] width 612 height 56
paste textarea "Please see attached letter. Thank you, [PERSON_NAME] Little Law Office, PLLC [S…"
type textarea "email to [PERSON_NAME] & Associates: Please see attached letter. Thank you, [PE…"
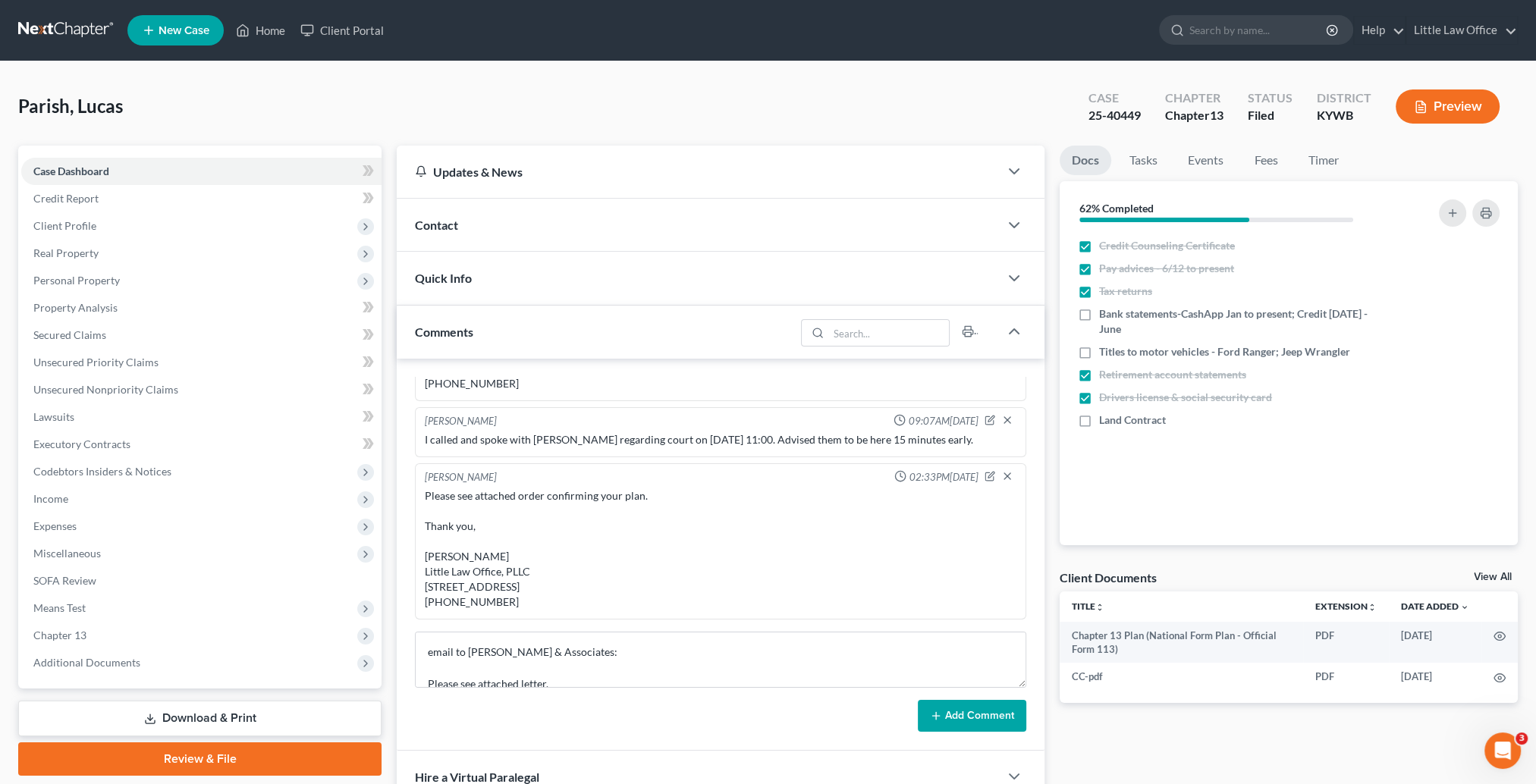
click at [956, 716] on button "Add Comment" at bounding box center [973, 716] width 109 height 32
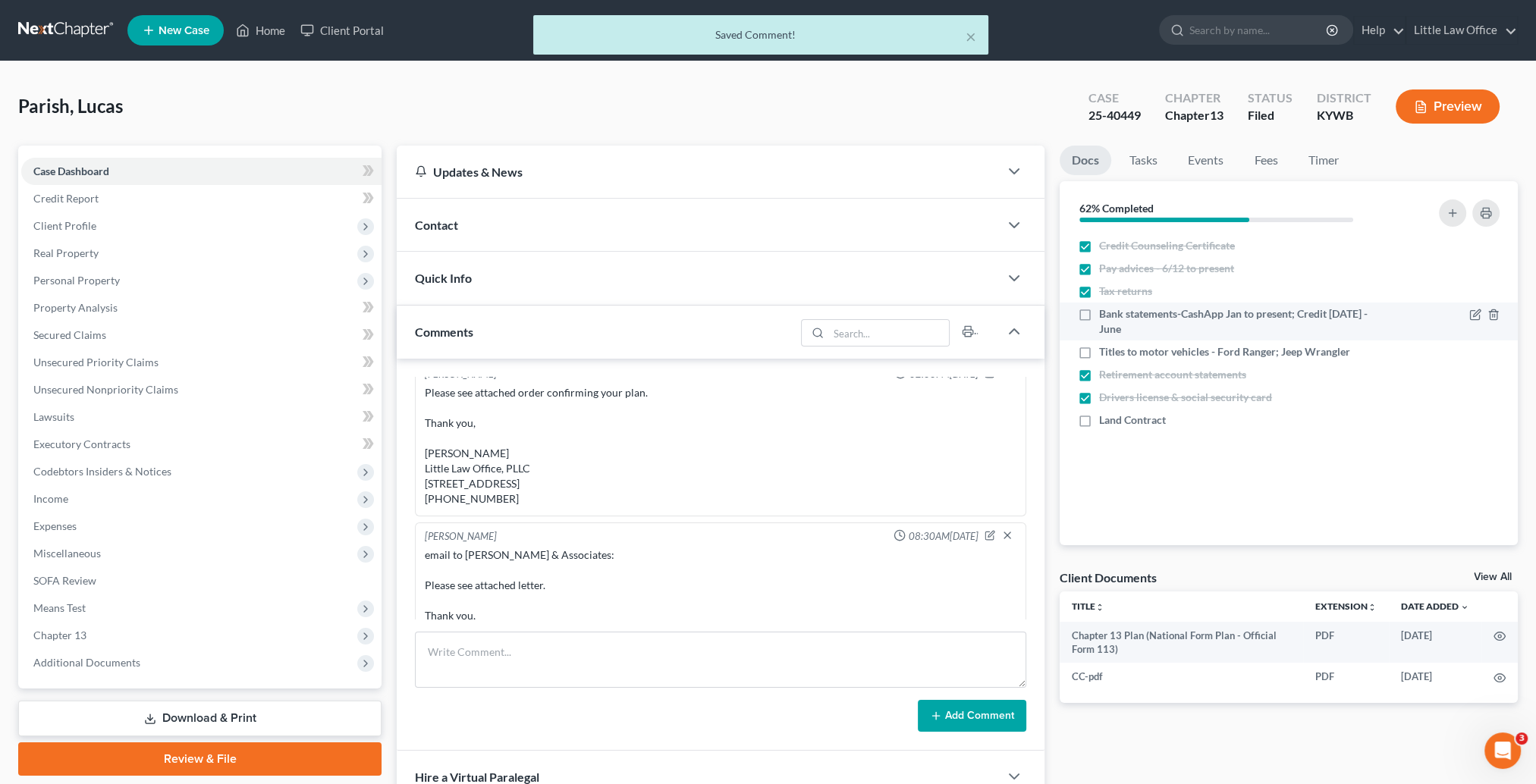
scroll to position [1613, 0]
